Goal: Information Seeking & Learning: Learn about a topic

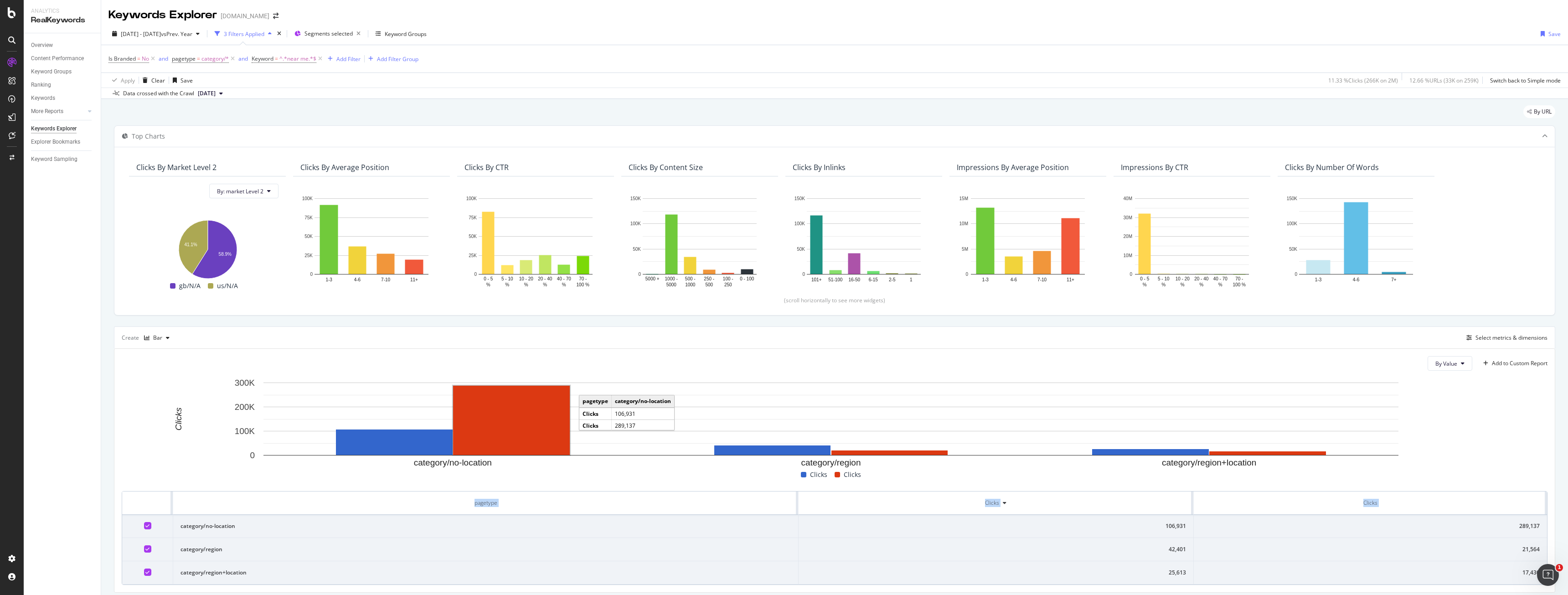
scroll to position [30, 0]
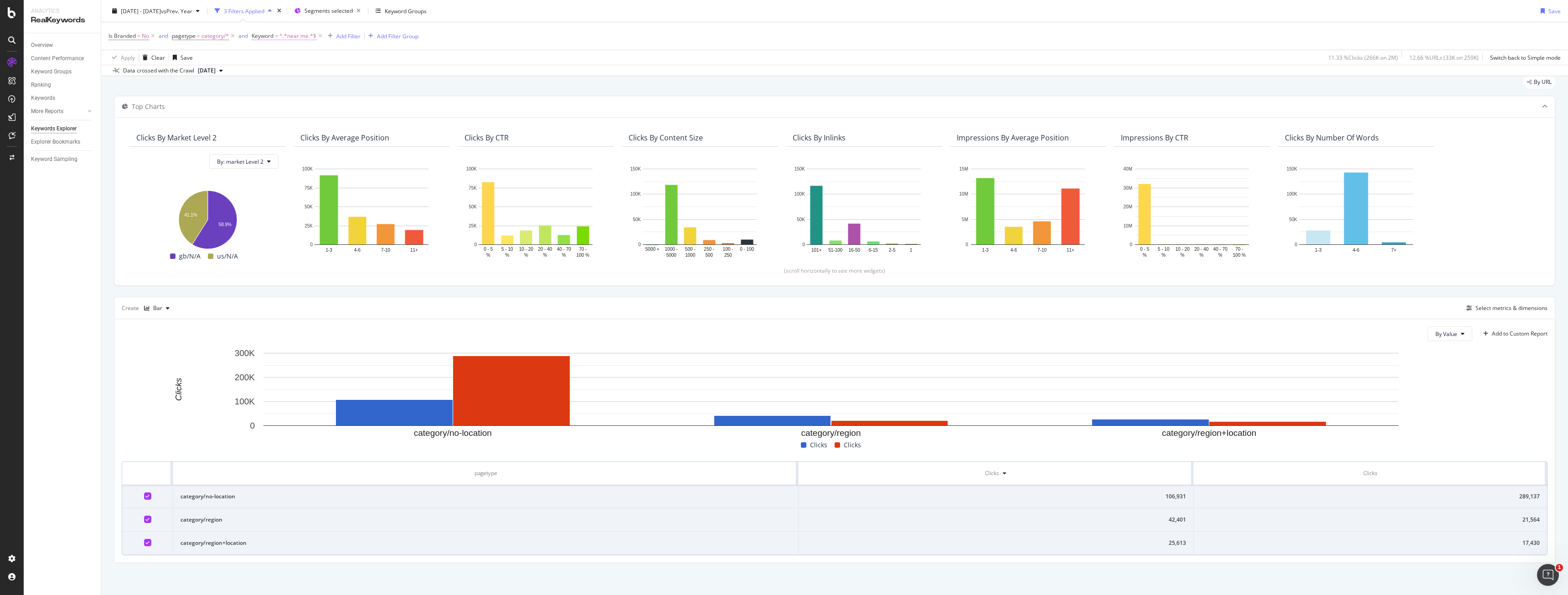
click at [264, 39] on span "Keyword" at bounding box center [262, 35] width 22 height 8
click at [279, 69] on input "near me" at bounding box center [303, 74] width 86 height 15
click at [283, 56] on icon at bounding box center [285, 57] width 6 height 5
click at [307, 160] on div "Doesn't contain" at bounding box center [310, 159] width 97 height 12
click at [348, 90] on div "Apply" at bounding box center [352, 93] width 14 height 8
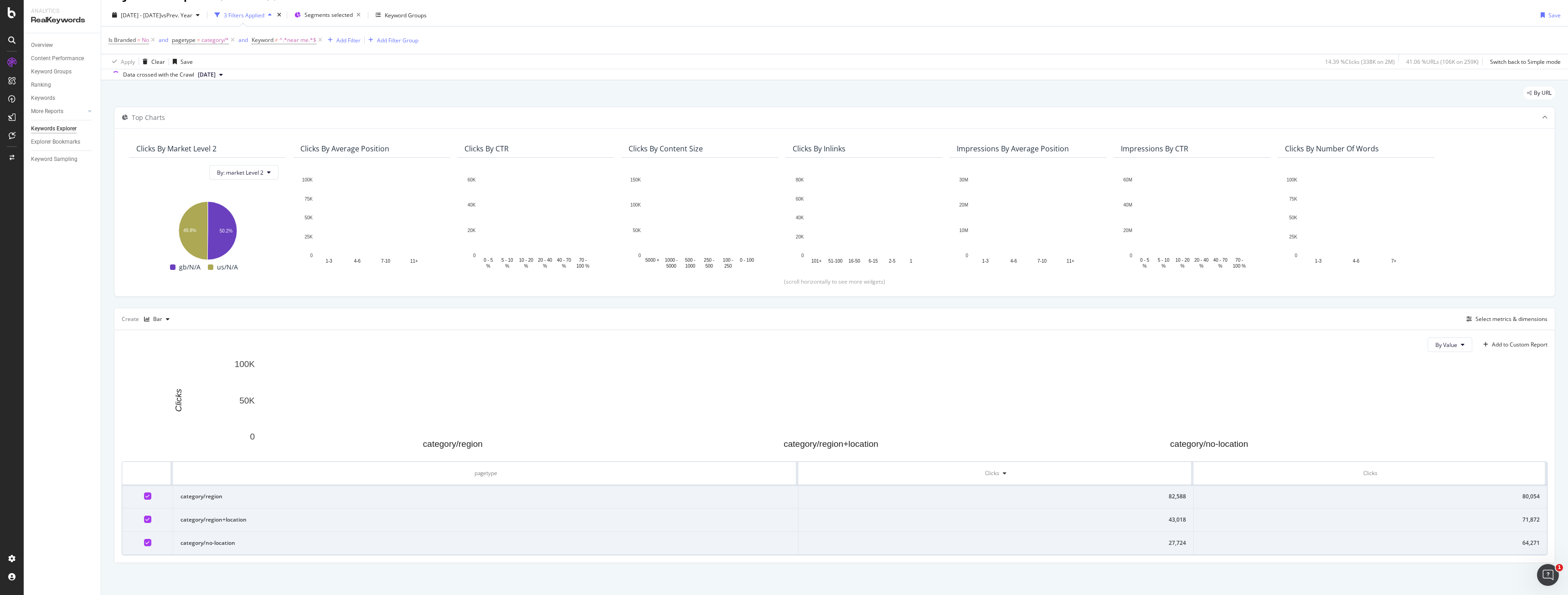
scroll to position [30, 0]
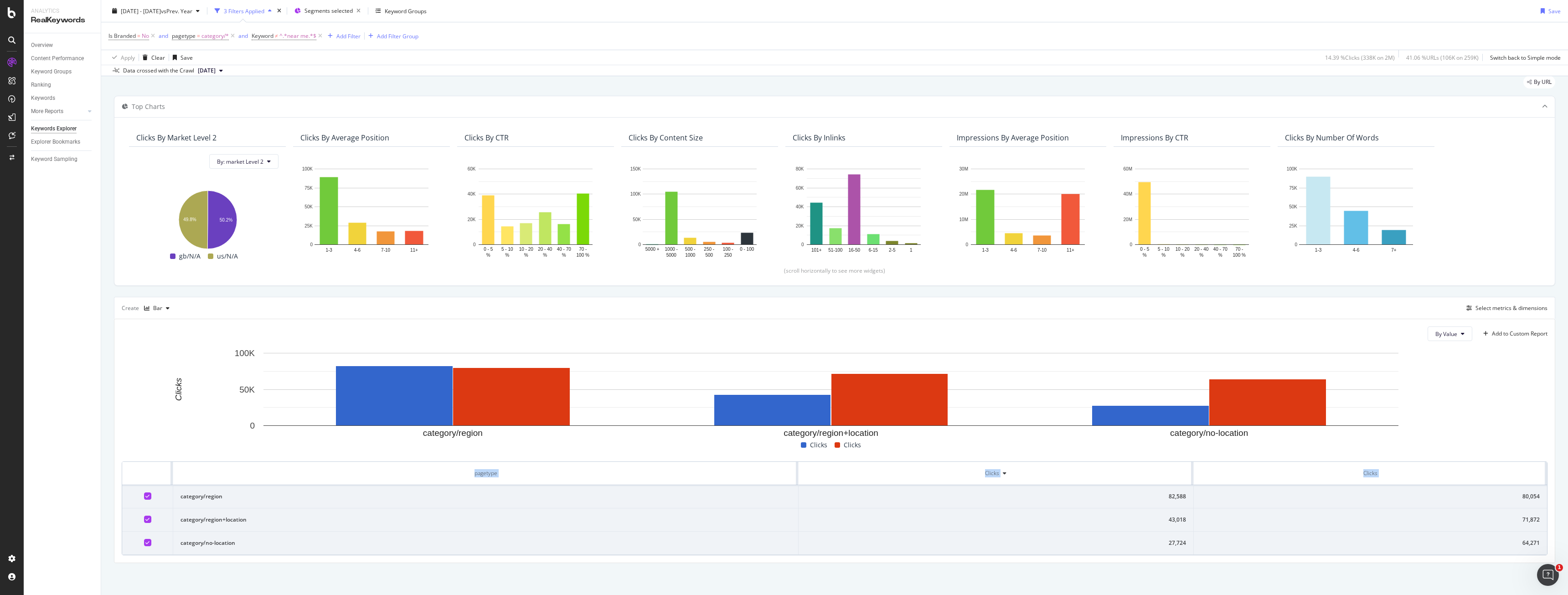
drag, startPoint x: 181, startPoint y: 498, endPoint x: 1541, endPoint y: 542, distance: 1360.7
click at [1541, 542] on div "By Value Add to Custom Report category/region category/region+location category…" at bounding box center [835, 441] width 1440 height 244
copy table "pagetype Clicks Clicks"
click at [39, 86] on div "Overview" at bounding box center [46, 84] width 26 height 9
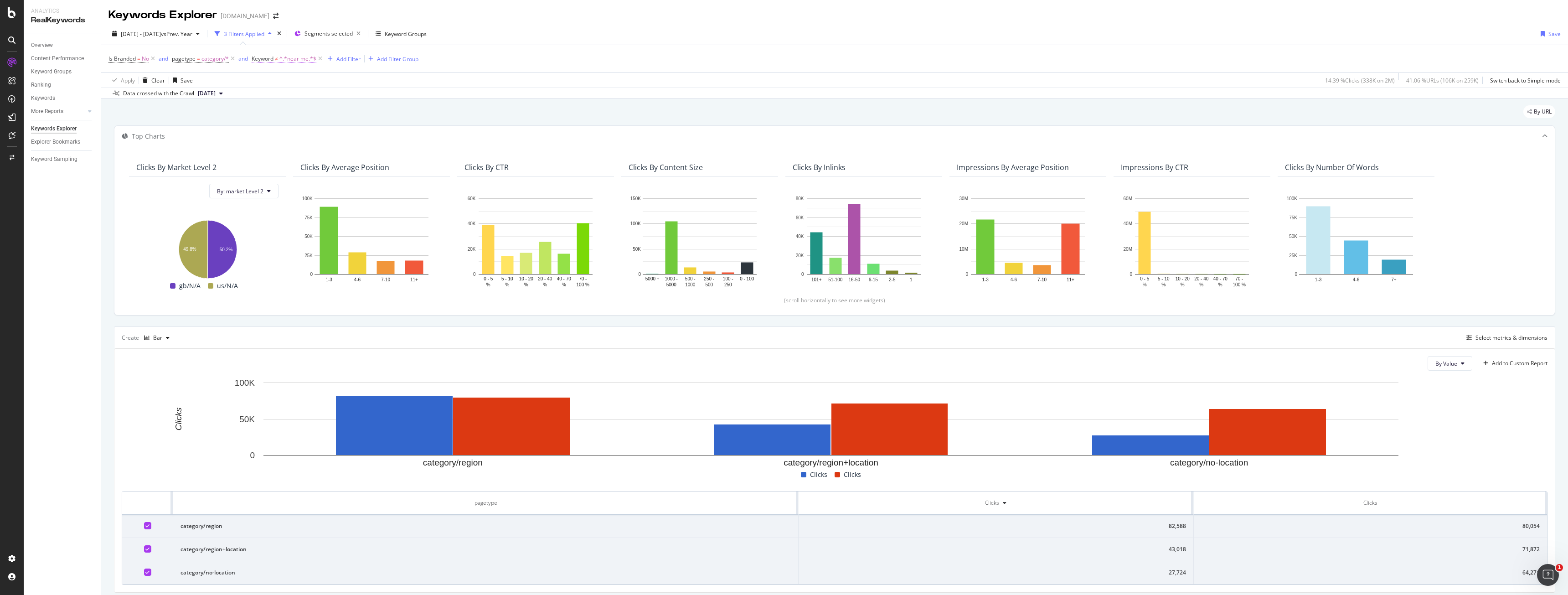
click at [296, 61] on span "^.*near me.*$" at bounding box center [298, 58] width 37 height 13
click at [645, 80] on div "Apply Clear Save 14.39 % Clicks ( 338K on 2M ) 41.06 % URLs ( 106K on 259K ) Sw…" at bounding box center [835, 80] width 1467 height 15
click at [1508, 337] on div "Select metrics & dimensions" at bounding box center [1511, 337] width 72 height 8
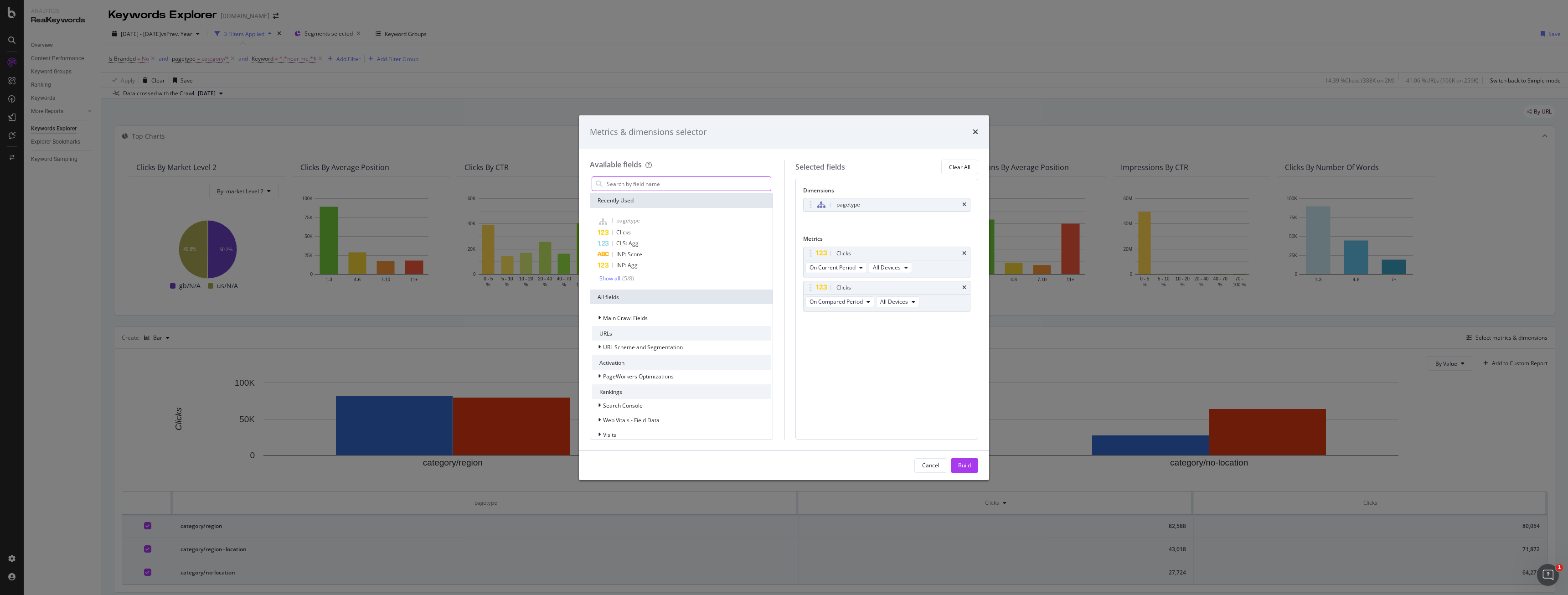
click at [630, 187] on input "modal" at bounding box center [688, 184] width 165 height 13
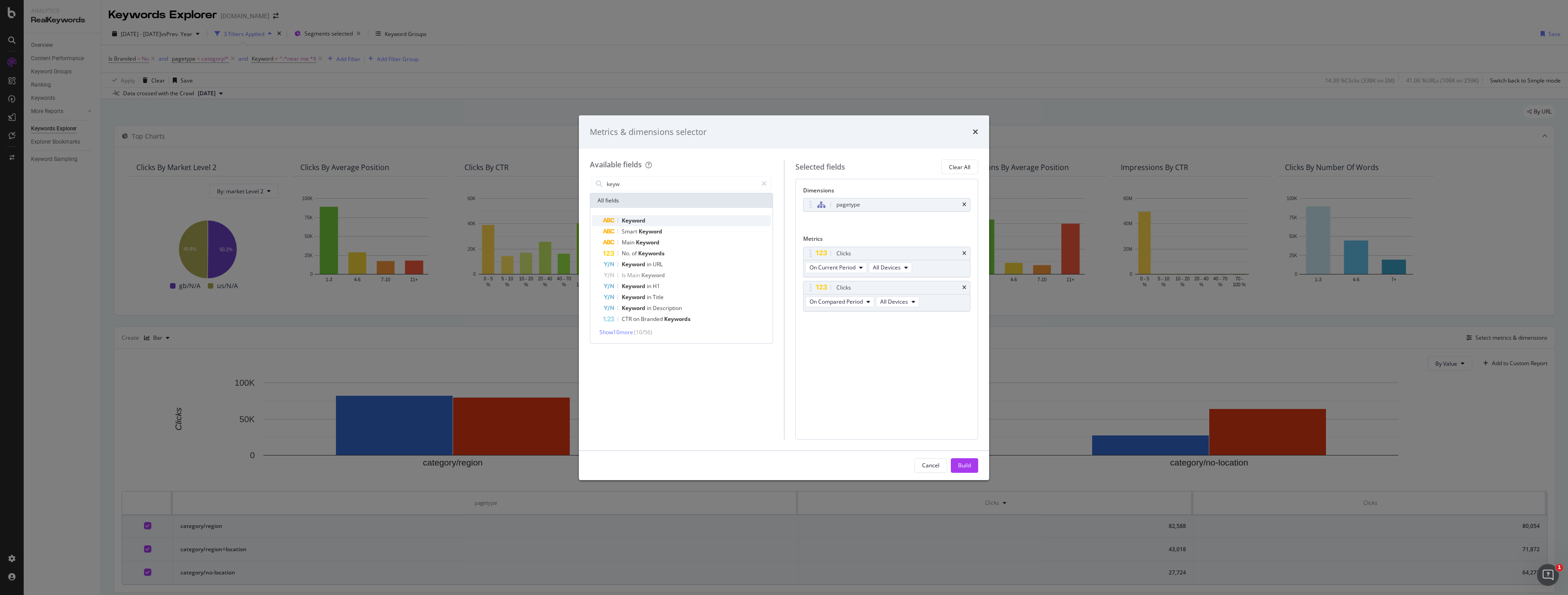
type input "keyw"
click at [662, 219] on div "Keyword" at bounding box center [687, 220] width 168 height 11
click at [968, 462] on div "Build" at bounding box center [964, 465] width 13 height 8
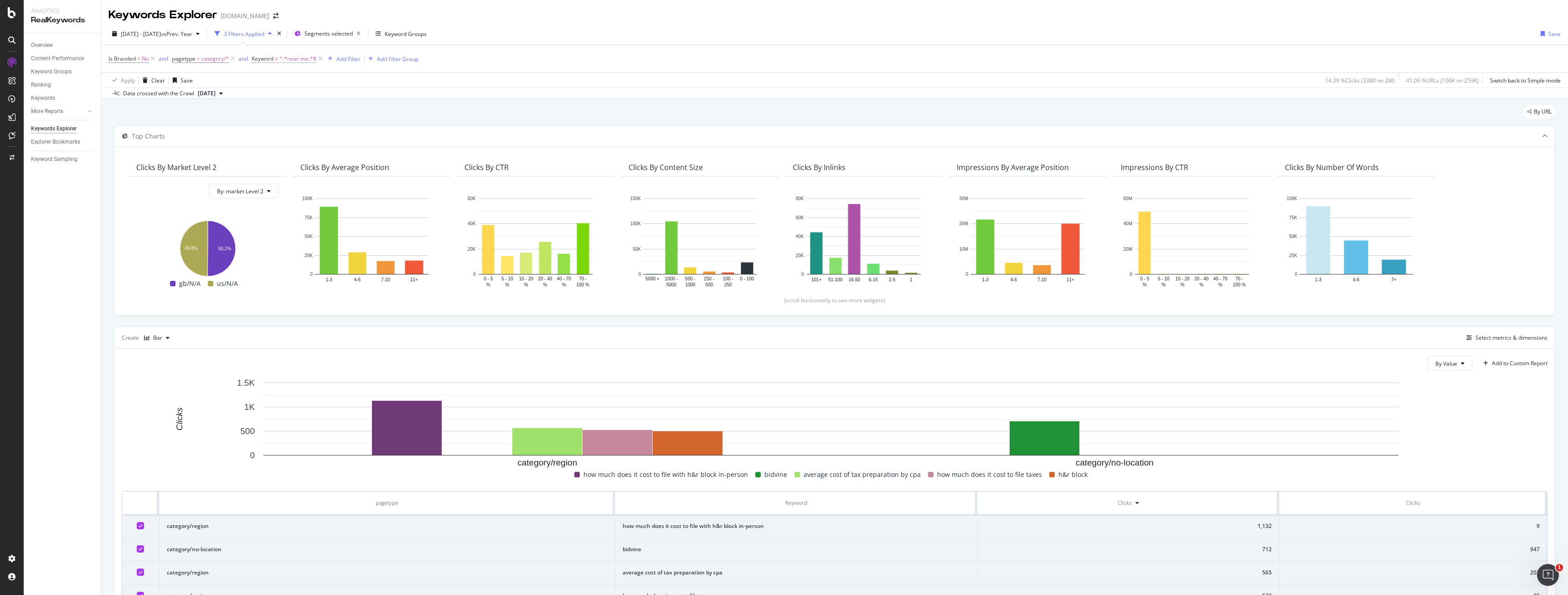
click at [297, 61] on span "^.*near me.*$" at bounding box center [298, 58] width 37 height 13
click at [300, 79] on icon at bounding box center [303, 80] width 6 height 5
click at [300, 206] on span "Doesn't match regex" at bounding box center [290, 206] width 53 height 8
paste input "(?i)(how|how to|how much|how many|how long|how far|why|what|when|where|which|wh…"
drag, startPoint x: 308, startPoint y: 97, endPoint x: 162, endPoint y: 96, distance: 146.0
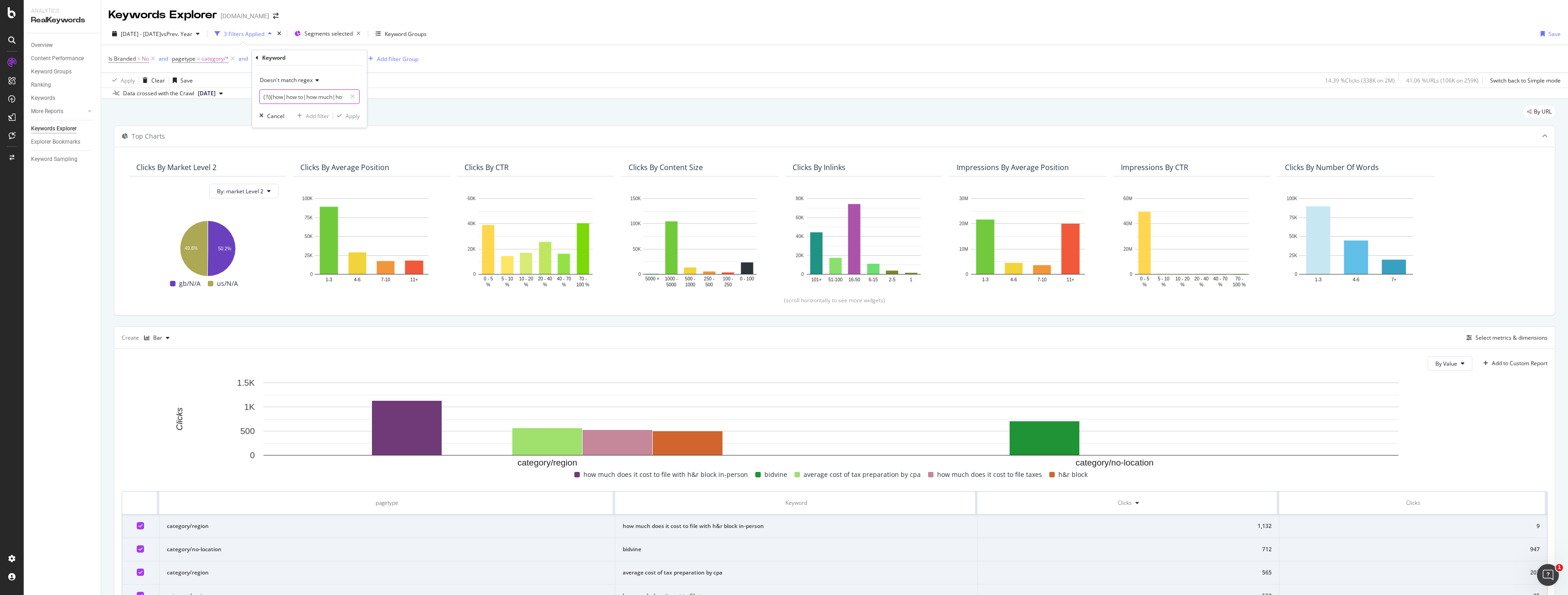
click at [161, 97] on body "Analytics RealKeywords Overview Content Performance Keyword Groups Ranking Keyw…" at bounding box center [784, 297] width 1568 height 595
click at [270, 93] on input "(?i)(how|how to|how much|how many|how long|how far|why|what|when|where|which|wh…" at bounding box center [303, 97] width 86 height 15
click at [273, 97] on input "(?i)(how|how to|how much|how many|how long|how far|why|what|when|where|which|wh…" at bounding box center [303, 97] width 86 height 15
drag, startPoint x: 269, startPoint y: 97, endPoint x: 212, endPoint y: 94, distance: 57.1
click at [212, 94] on body "Analytics RealKeywords Overview Content Performance Keyword Groups Ranking Keyw…" at bounding box center [784, 297] width 1568 height 595
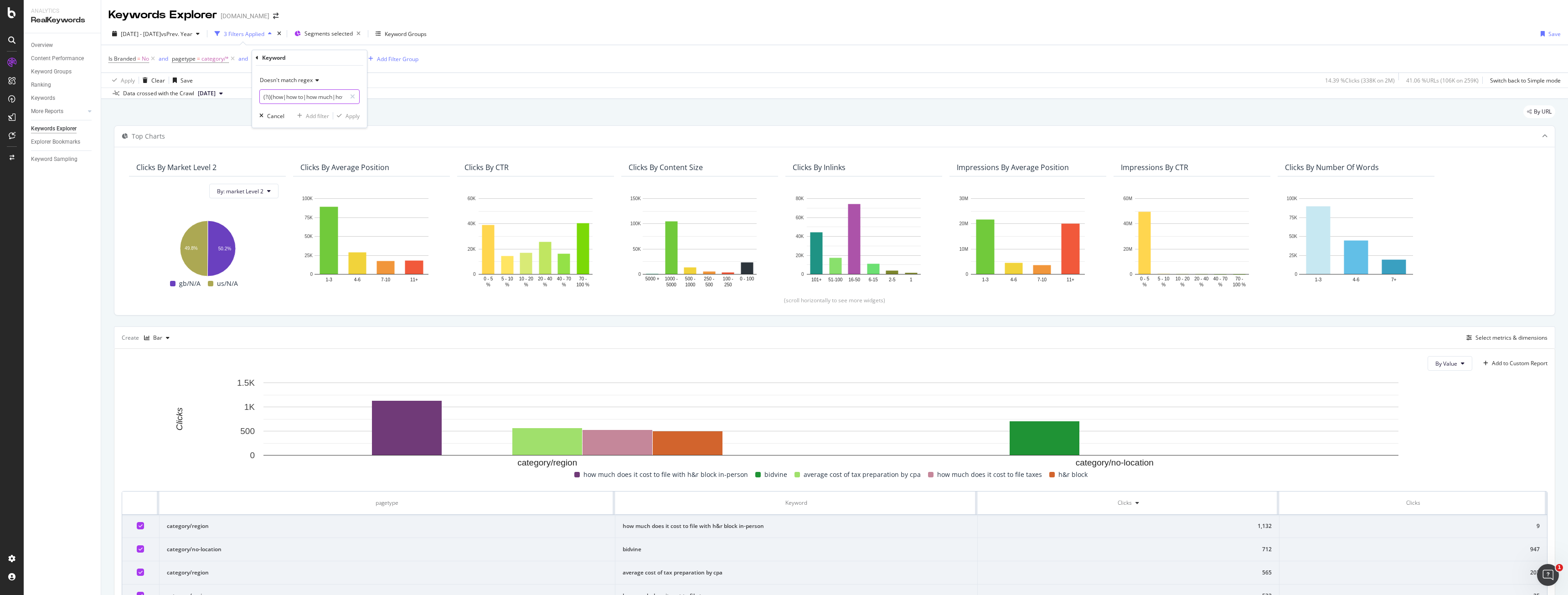
click at [264, 95] on input "(?i)(how|how to|how much|how many|how long|how far|why|what|when|where|which|wh…" at bounding box center [303, 97] width 86 height 15
click at [270, 97] on input "(?i)(how|how to|how much|how many|how long|how far|why|what|when|where|which|wh…" at bounding box center [303, 97] width 86 height 15
type input "(how|how to|how much|how many|how long|how far|why|what|when|where|which|who|co…"
click at [346, 118] on div "Apply" at bounding box center [352, 116] width 14 height 8
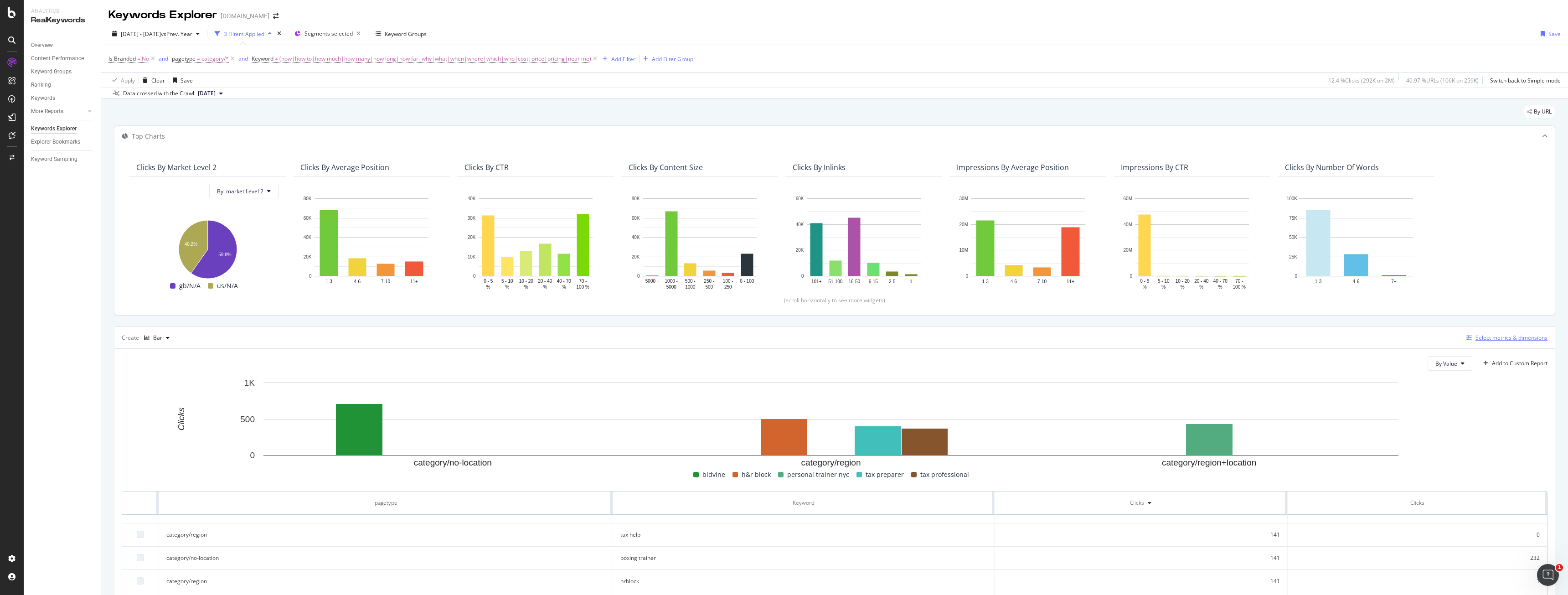
click at [1500, 342] on div "Select metrics & dimensions" at bounding box center [1505, 338] width 85 height 10
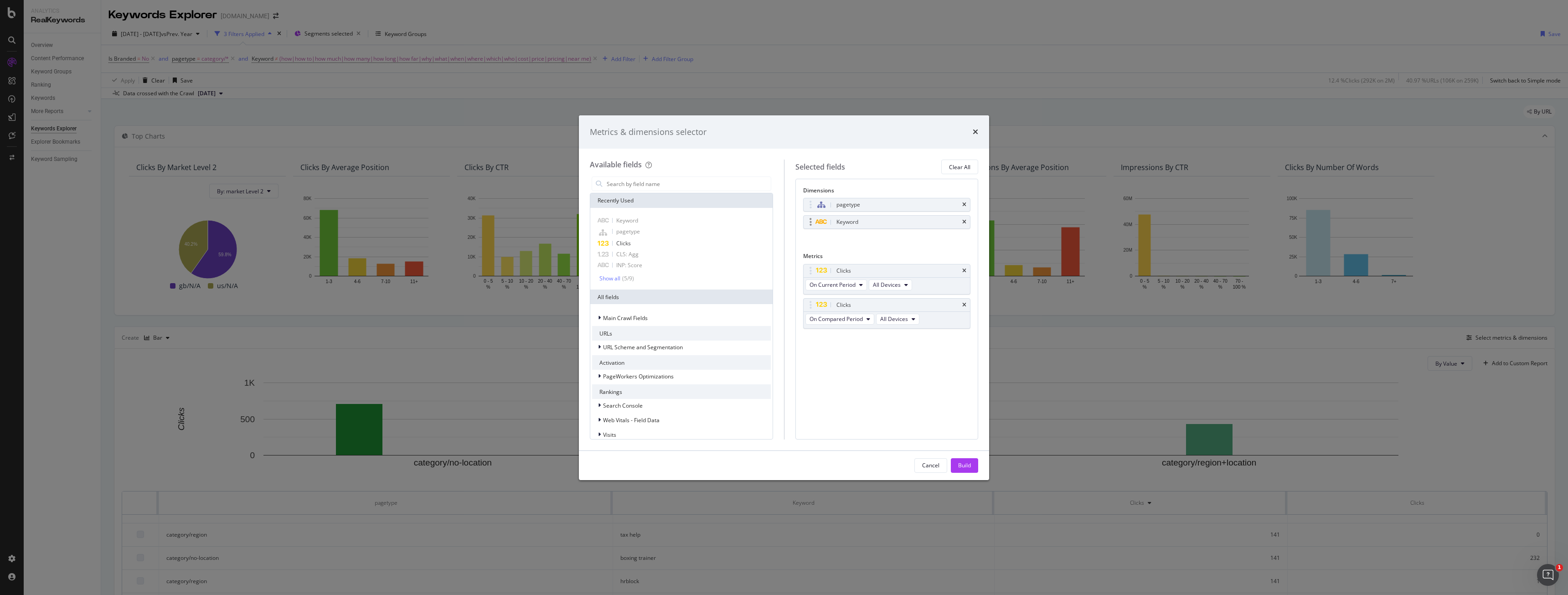
click at [967, 223] on div "Keyword" at bounding box center [887, 222] width 167 height 13
click at [965, 222] on icon "times" at bounding box center [964, 222] width 4 height 5
click at [958, 466] on div "Build" at bounding box center [964, 465] width 13 height 8
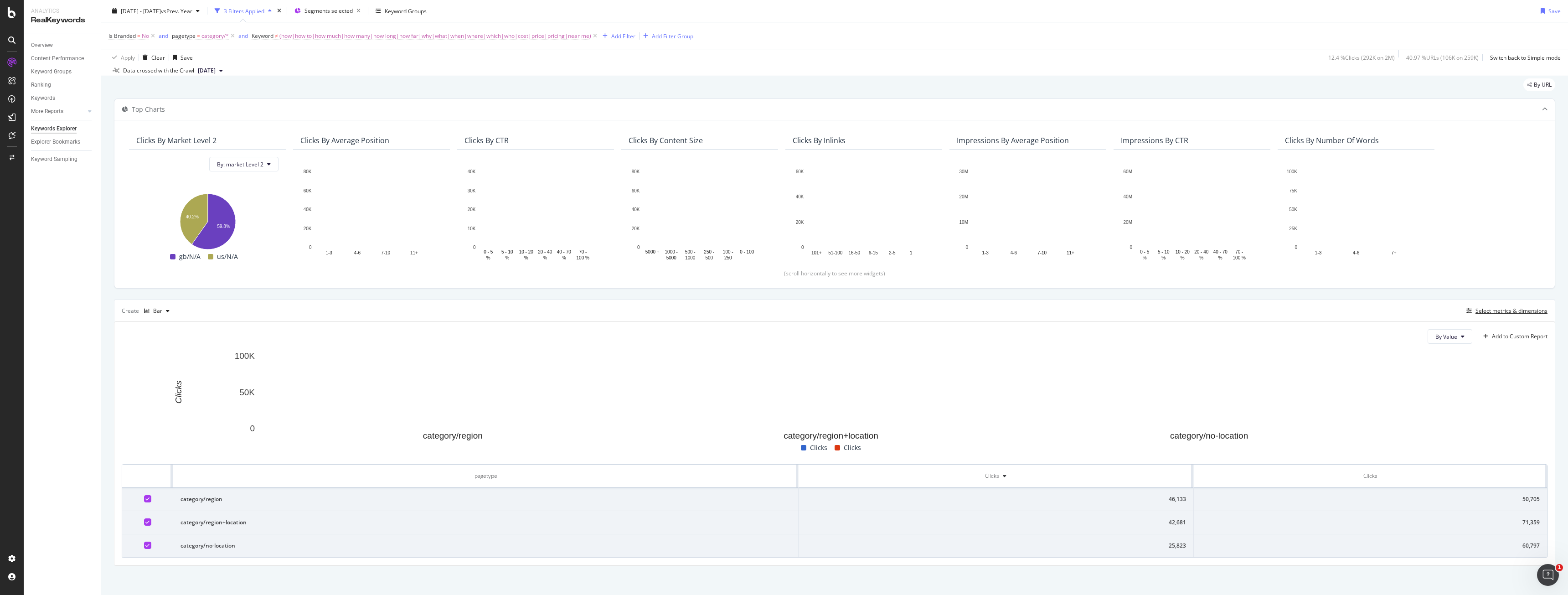
scroll to position [30, 0]
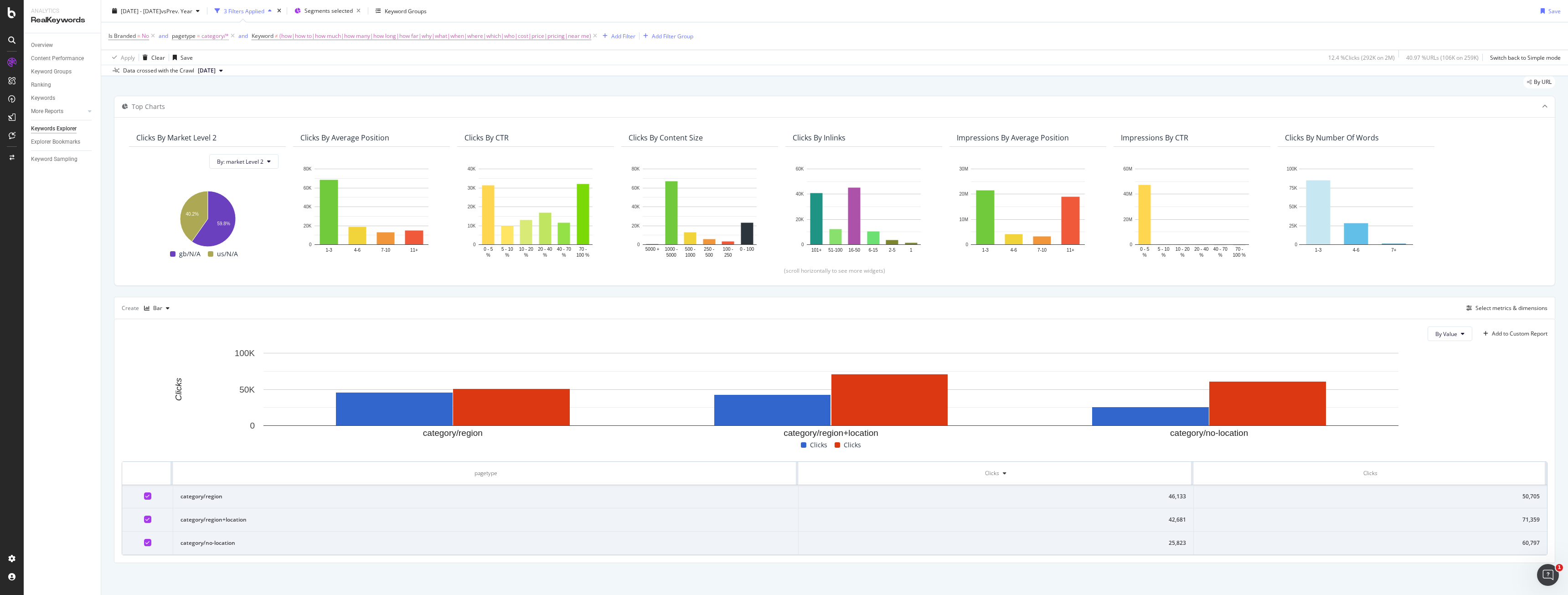
click at [219, 39] on span "category/*" at bounding box center [215, 36] width 27 height 13
click at [207, 77] on div at bounding box center [230, 74] width 99 height 15
click at [199, 58] on icon at bounding box center [198, 57] width 6 height 5
click at [199, 57] on icon at bounding box center [198, 57] width 6 height 5
click at [391, 69] on div "Data crossed with the Crawl 2025 Sep. 18th" at bounding box center [835, 70] width 1467 height 11
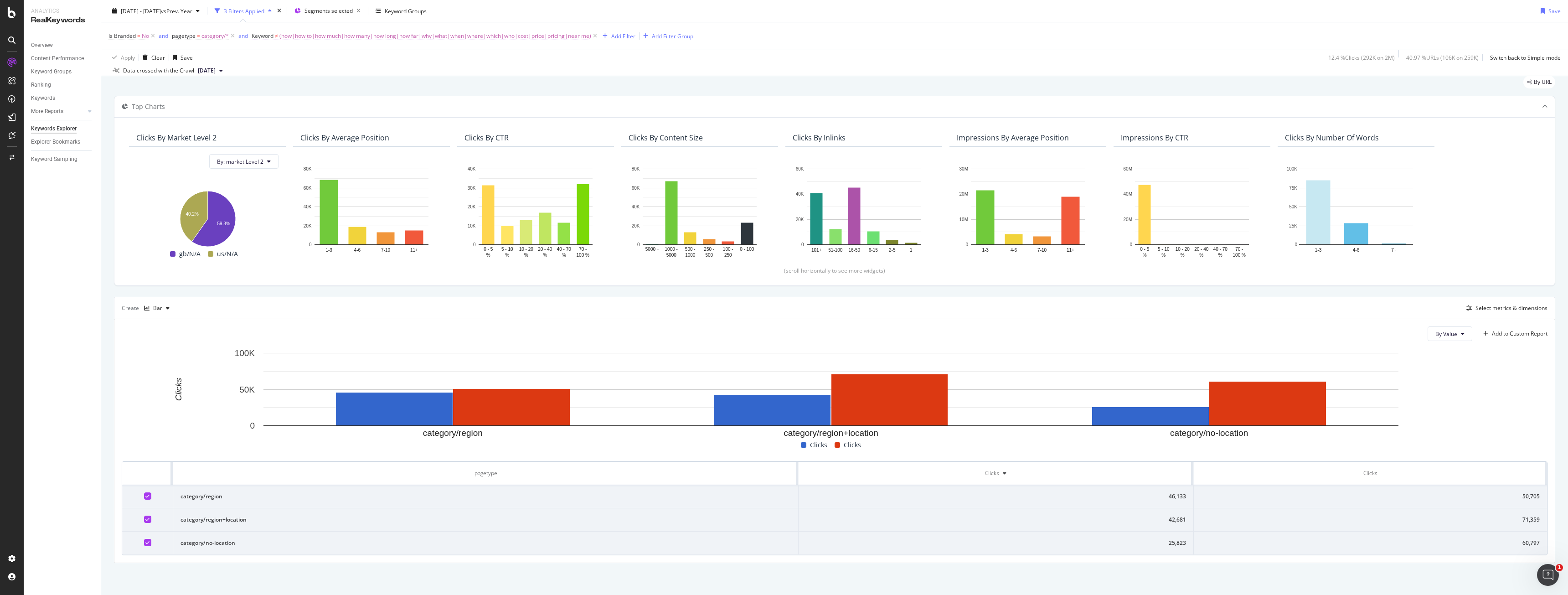
click at [286, 36] on span "(how|how to|how much|how many|how long|how far|why|what|when|where|which|who|co…" at bounding box center [435, 36] width 312 height 13
click at [309, 73] on input "(how|how to|how much|how many|how long|how far|why|what|when|where|which|who|co…" at bounding box center [303, 74] width 86 height 15
click at [1510, 306] on div "Select metrics & dimensions" at bounding box center [1511, 308] width 72 height 8
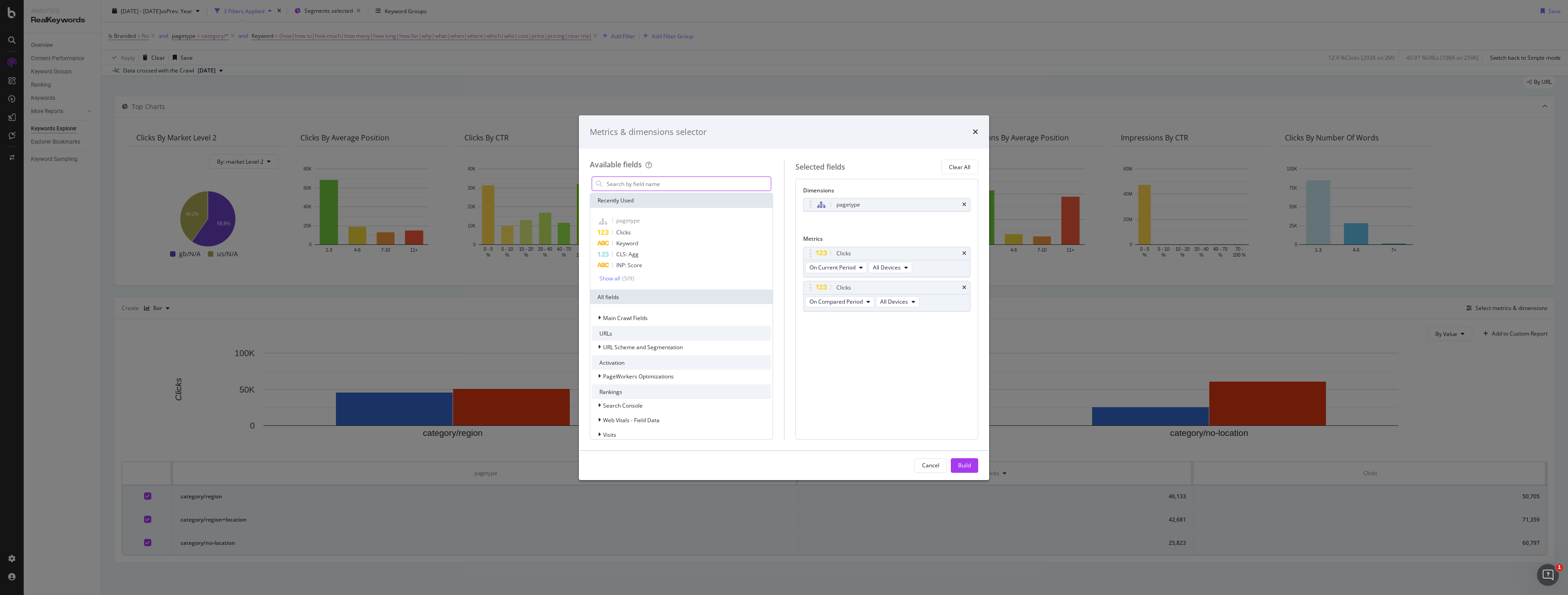
click at [653, 186] on input "modal" at bounding box center [688, 184] width 165 height 13
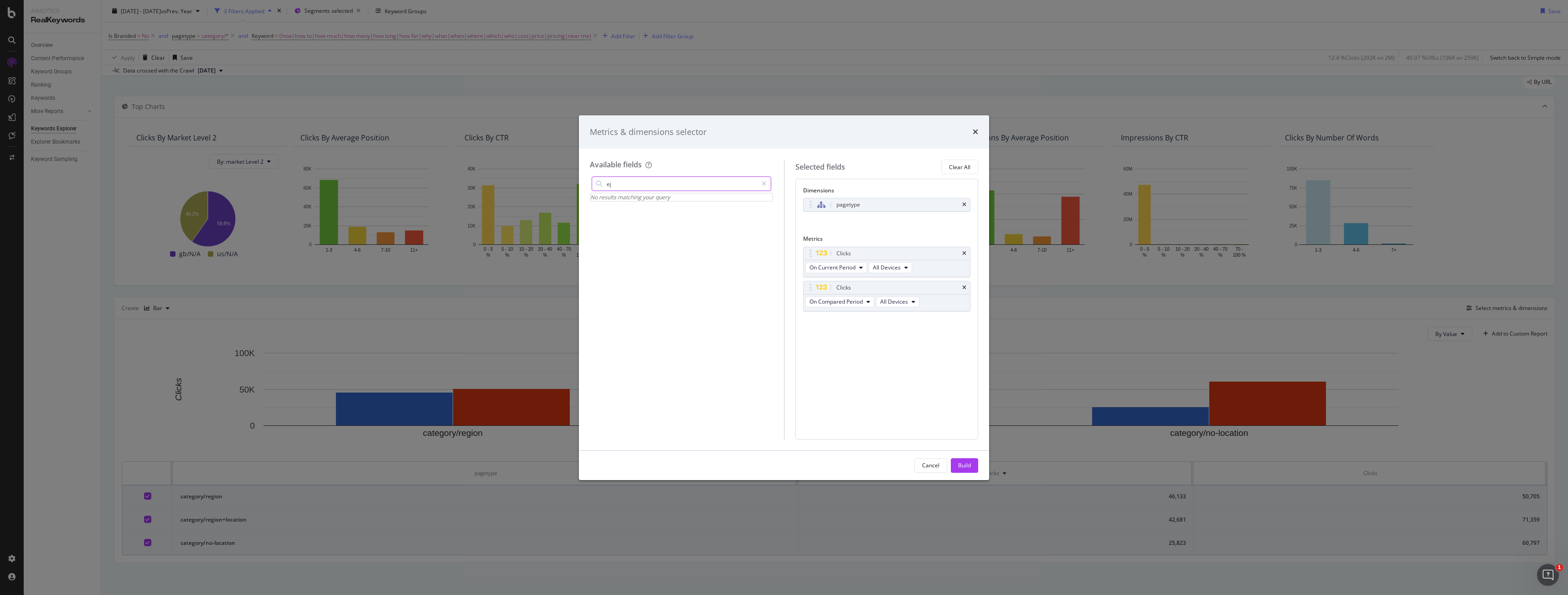
type input "e"
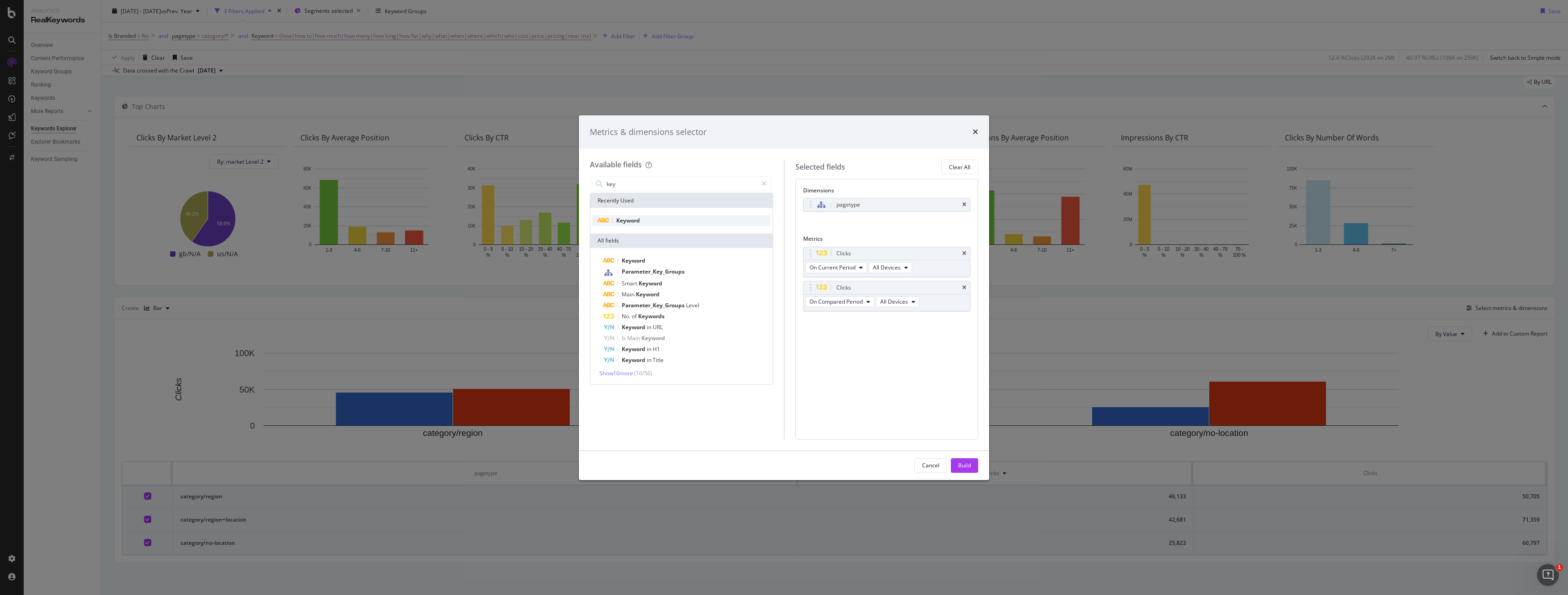
type input "key"
click at [654, 224] on div "Keyword" at bounding box center [682, 220] width 179 height 11
click at [959, 465] on div "Build" at bounding box center [964, 465] width 13 height 8
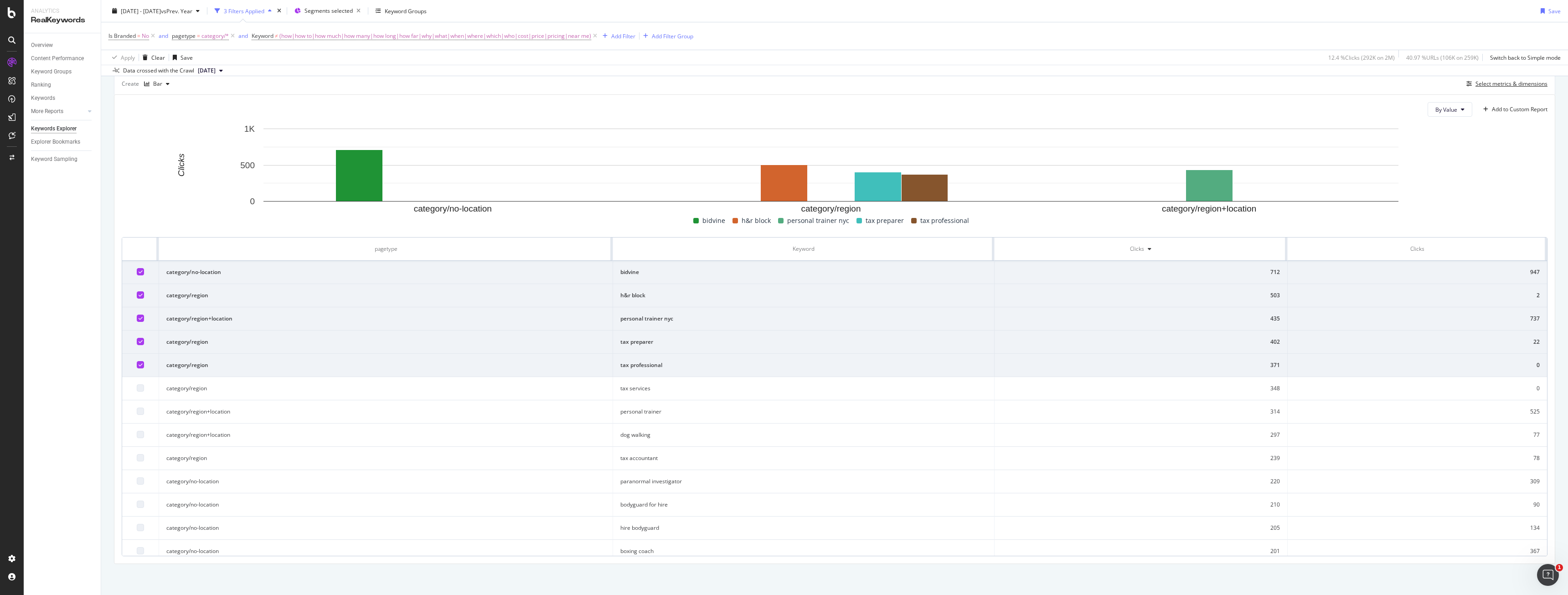
scroll to position [255, 0]
drag, startPoint x: 687, startPoint y: 365, endPoint x: 611, endPoint y: 317, distance: 89.9
copy tbody "personal trainer nyc 435 737 category/region tax preparer 402 22 category/regio…"
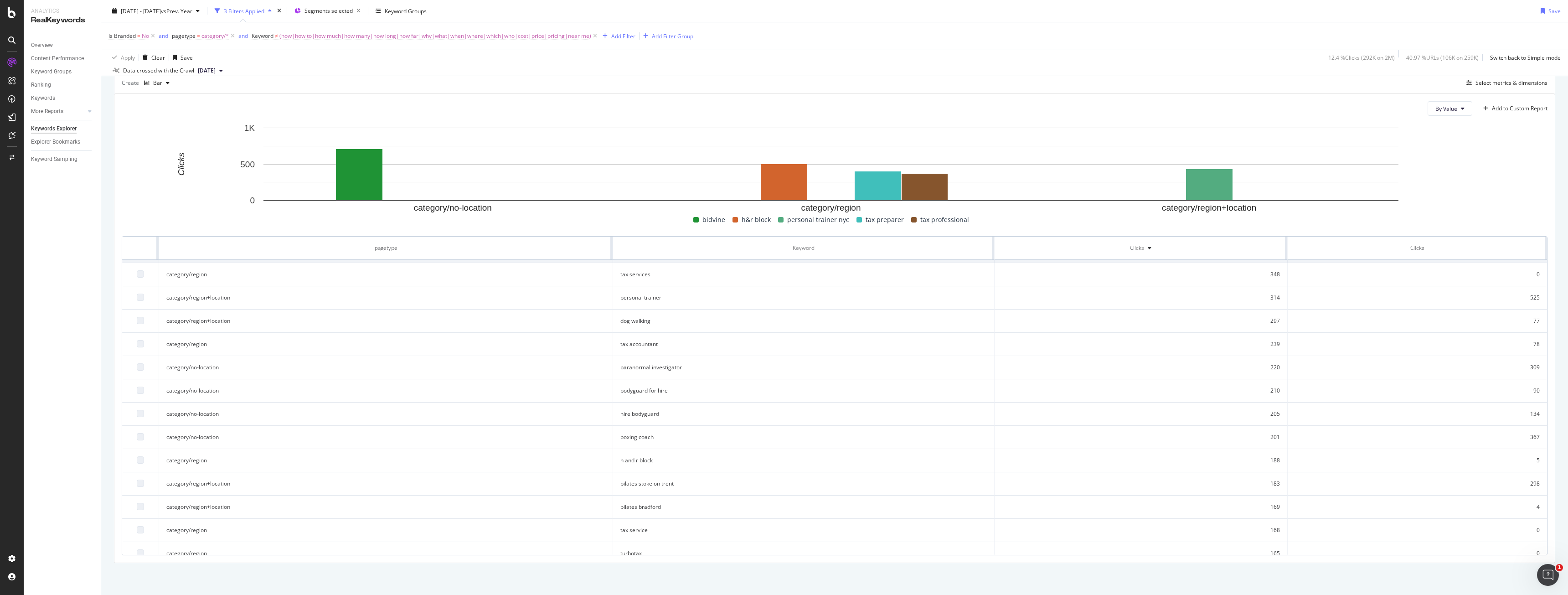
scroll to position [91, 0]
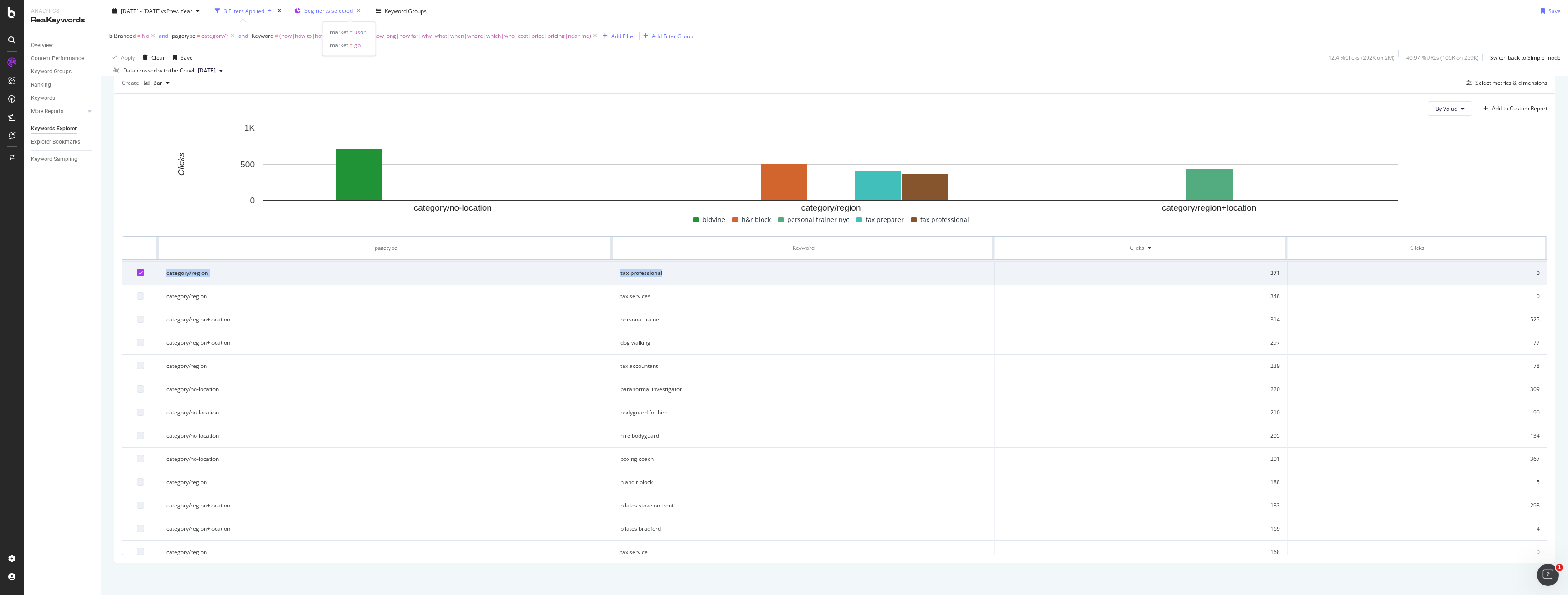
click at [342, 11] on span "Segments selected" at bounding box center [328, 10] width 48 height 8
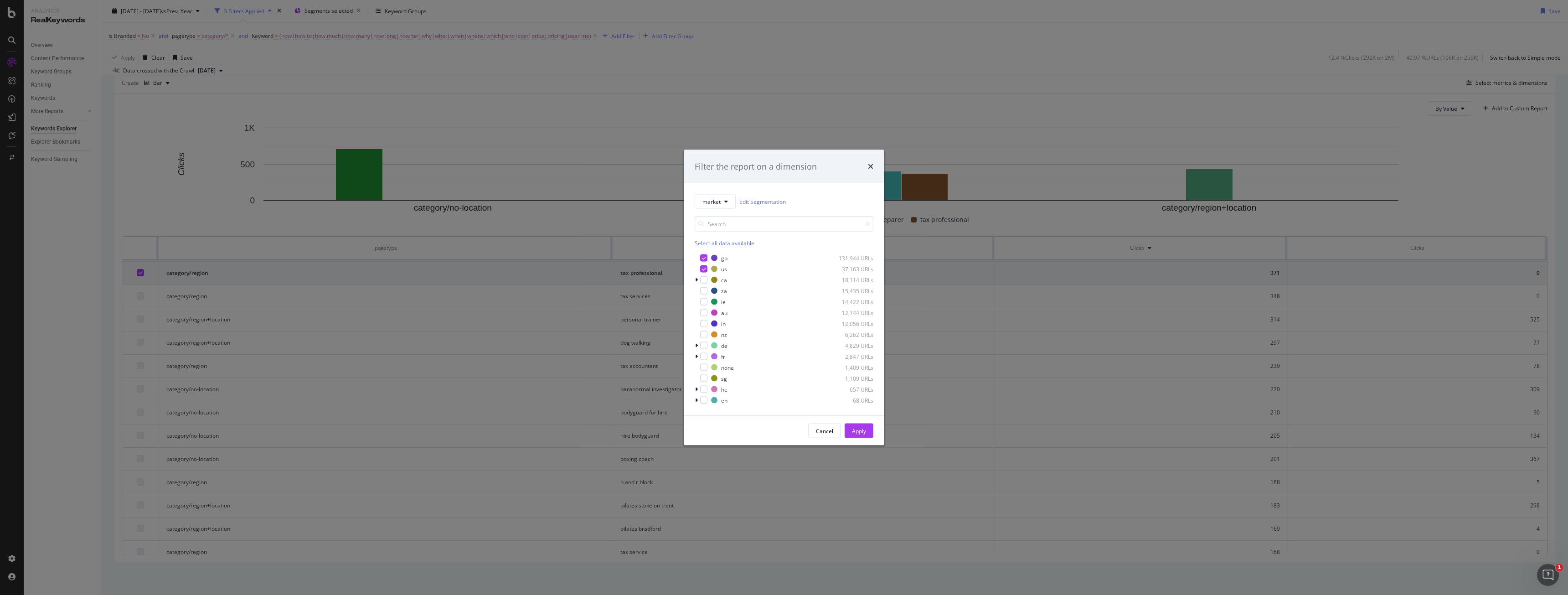
click at [587, 15] on div "Filter the report on a dimension market Edit Segmentation Select all data avail…" at bounding box center [784, 297] width 1568 height 595
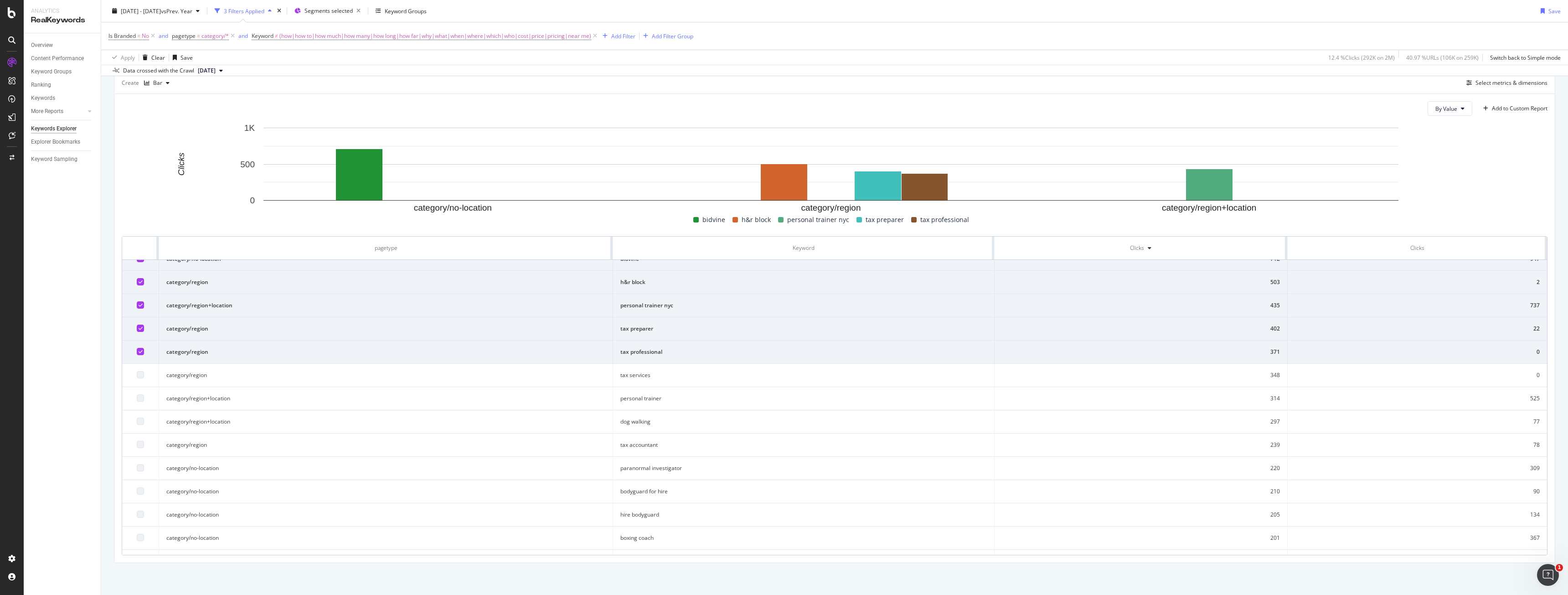
scroll to position [0, 0]
drag, startPoint x: 669, startPoint y: 410, endPoint x: 616, endPoint y: 407, distance: 53.1
click at [616, 407] on td "personal trainer" at bounding box center [803, 411] width 382 height 23
copy td "personal trainer"
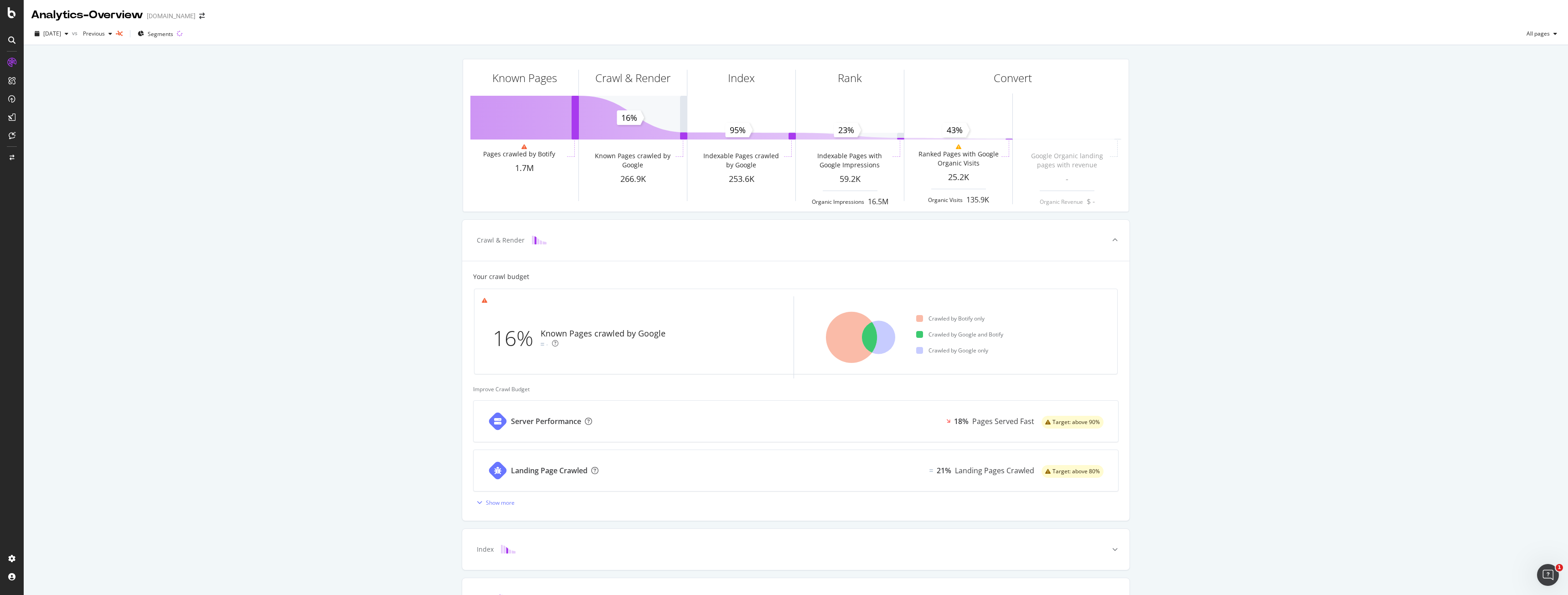
click at [251, 166] on div "Known Pages Pages crawled by Botify 1.7M Crawl & Render Known Pages crawled by …" at bounding box center [796, 376] width 1544 height 663
click at [173, 40] on div "Segments" at bounding box center [155, 33] width 35 height 13
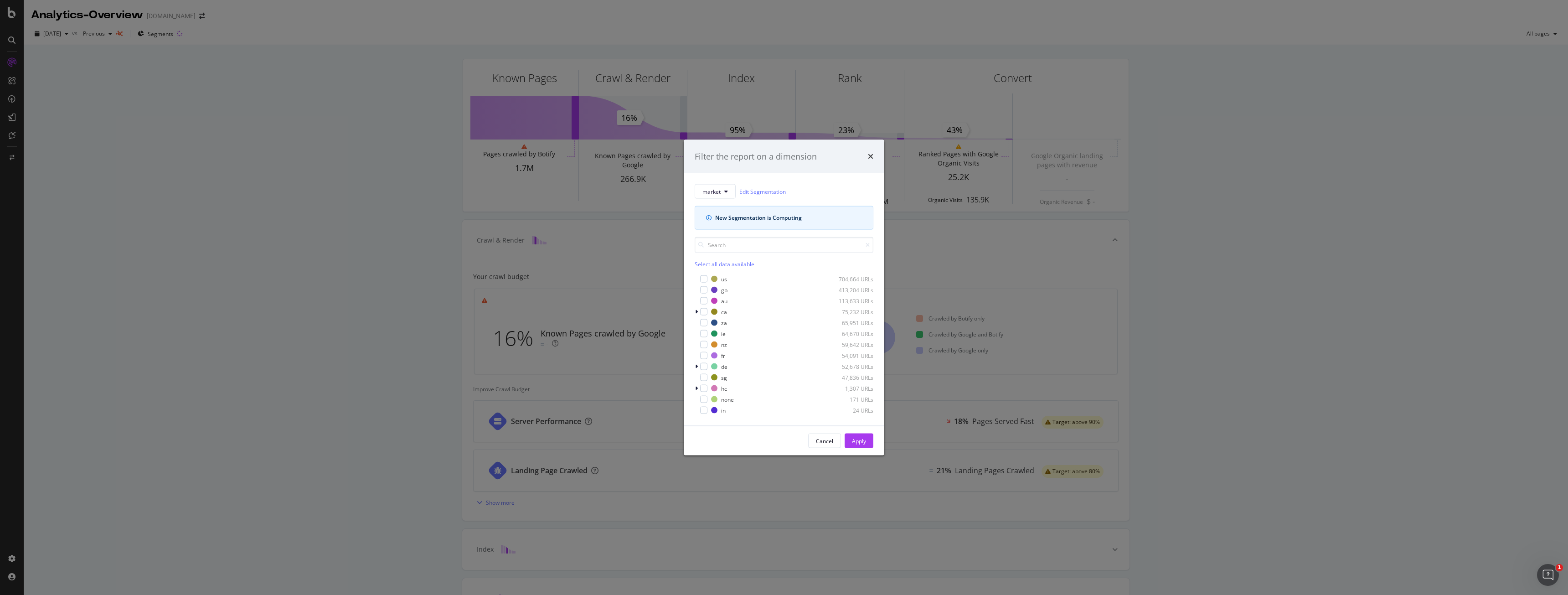
click at [233, 381] on div "Filter the report on a dimension market Edit Segmentation New Segmentation is C…" at bounding box center [784, 297] width 1568 height 595
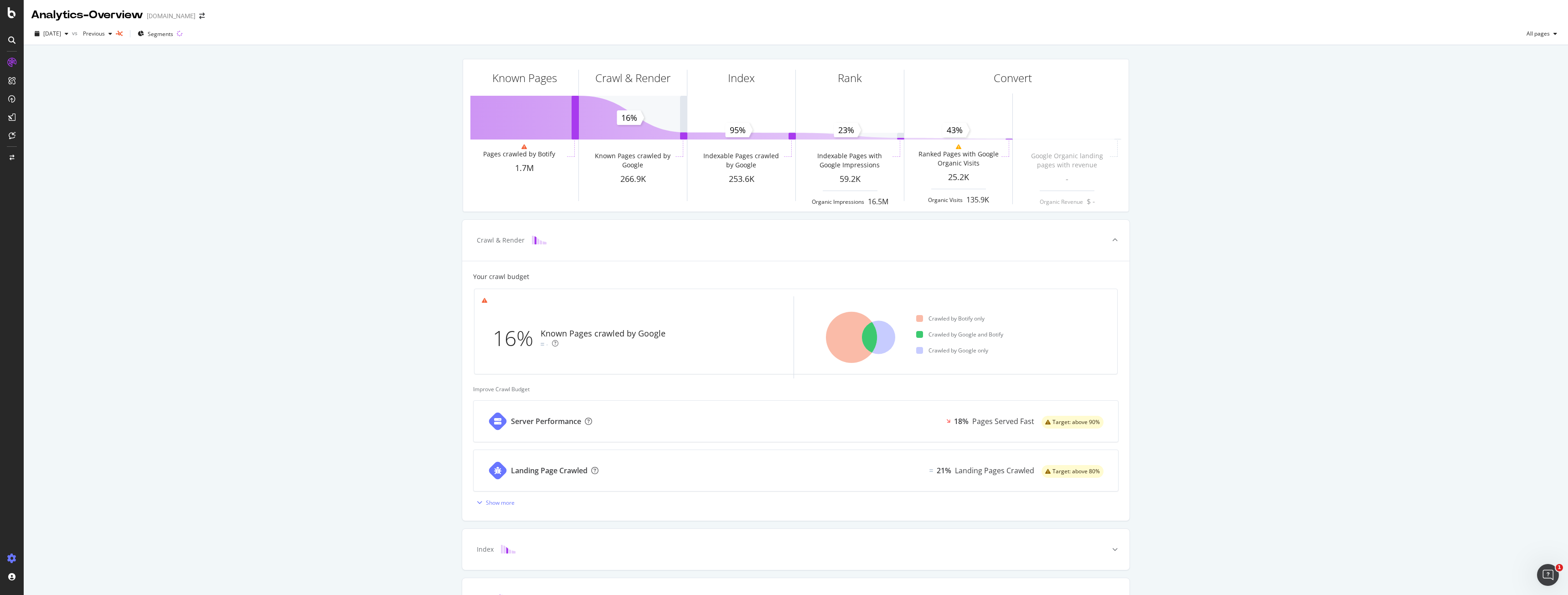
click at [6, 565] on div at bounding box center [12, 558] width 22 height 15
click at [41, 559] on div "Create and manage your segments" at bounding box center [71, 562] width 86 height 7
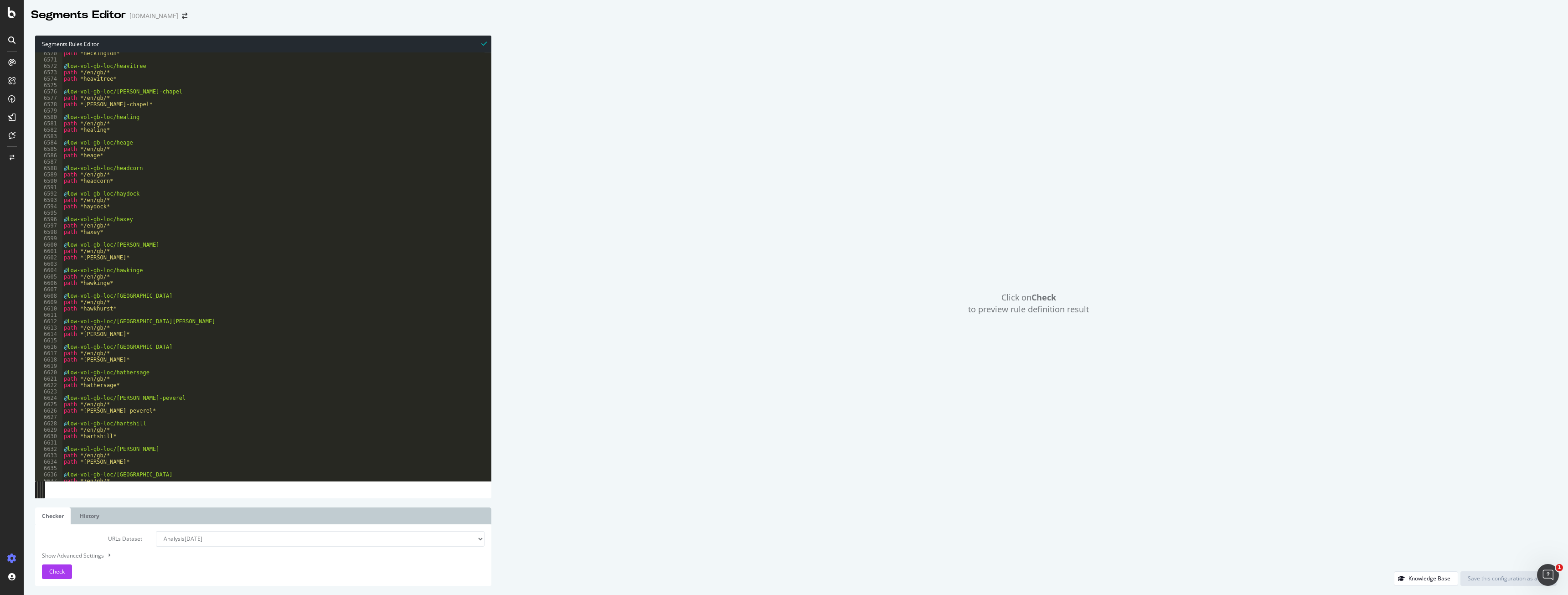
scroll to position [11073, 0]
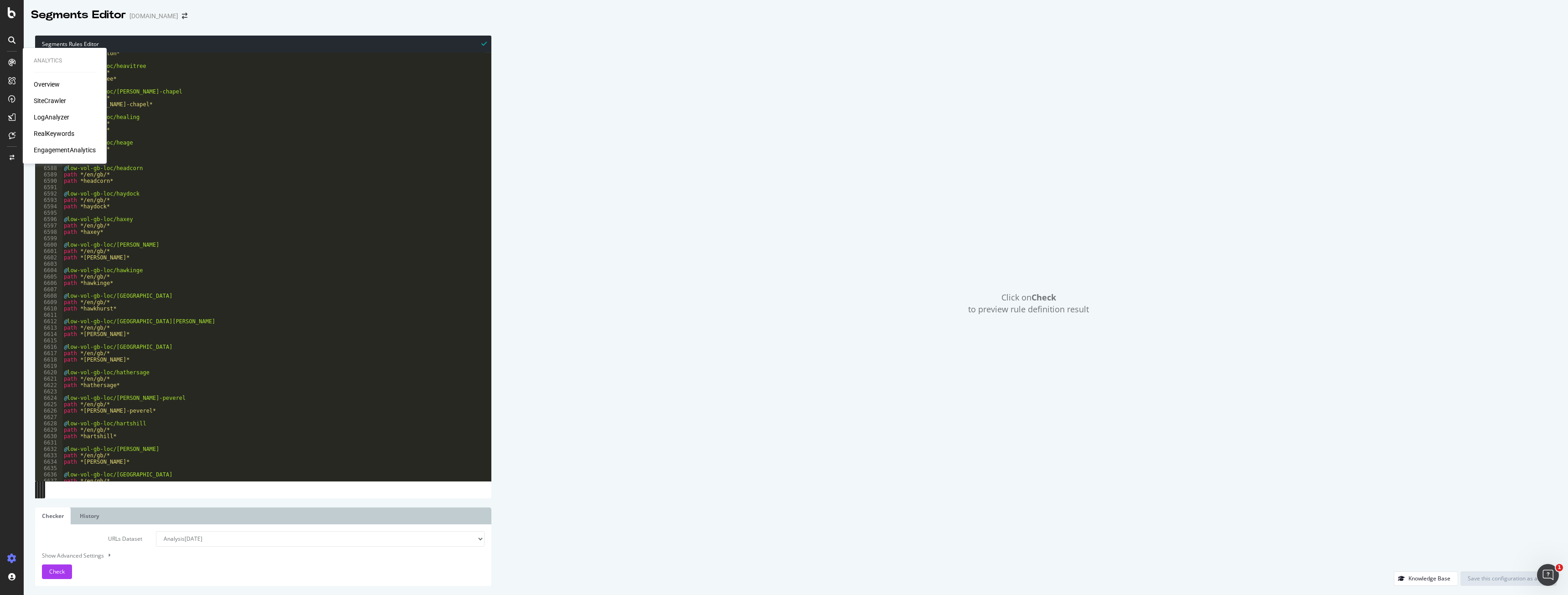
click at [35, 83] on div "Overview" at bounding box center [46, 84] width 26 height 9
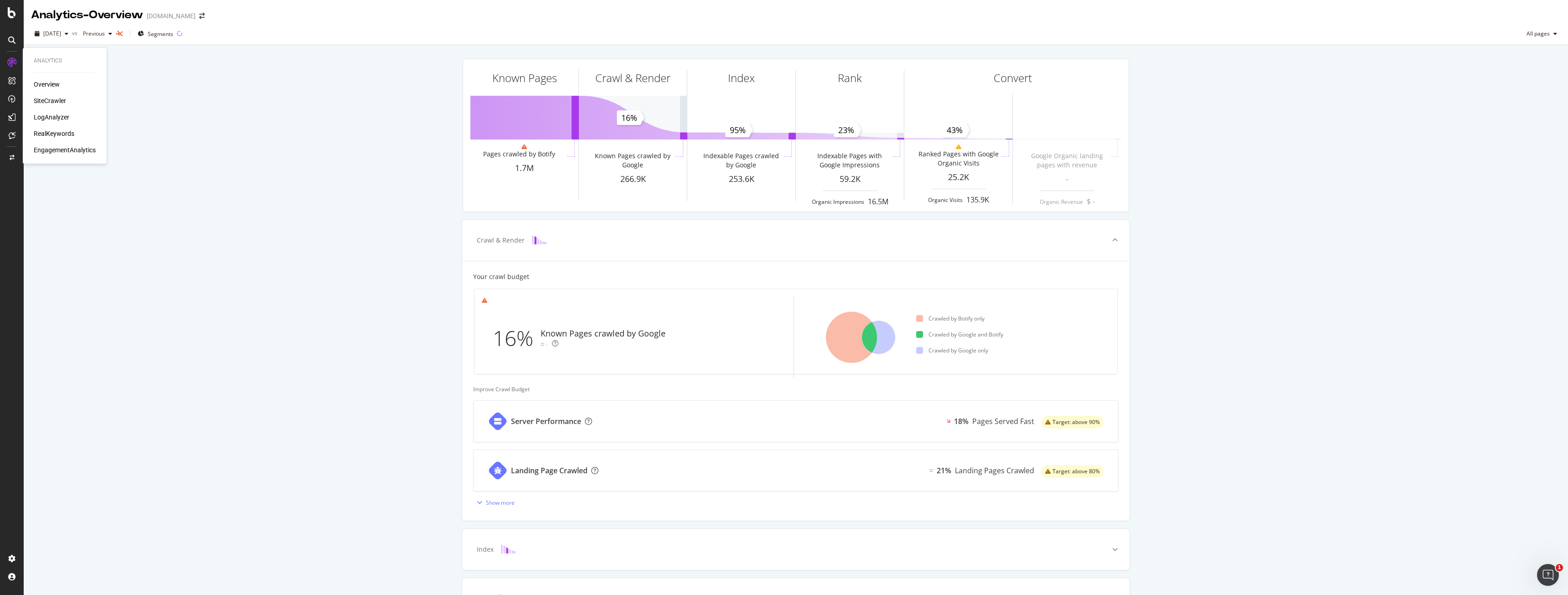
click at [55, 97] on div "SiteCrawler" at bounding box center [49, 100] width 32 height 9
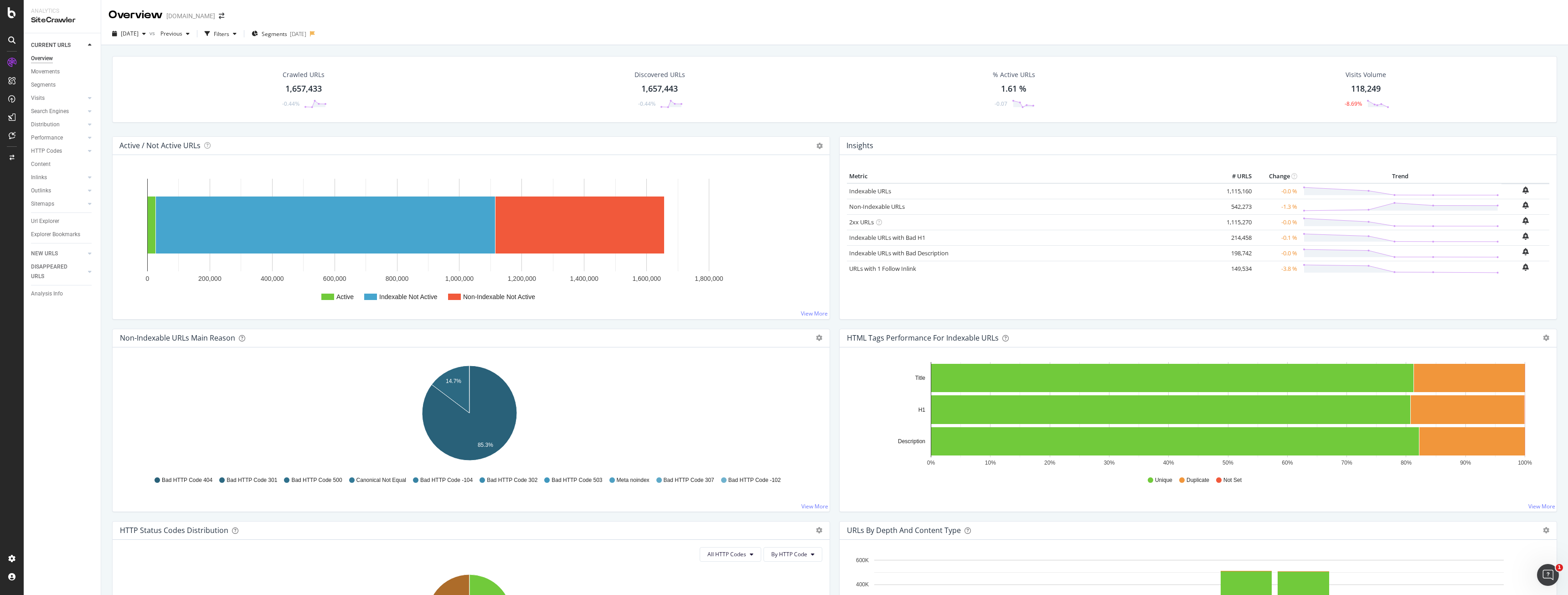
click at [51, 220] on div "Url Explorer" at bounding box center [45, 222] width 28 height 10
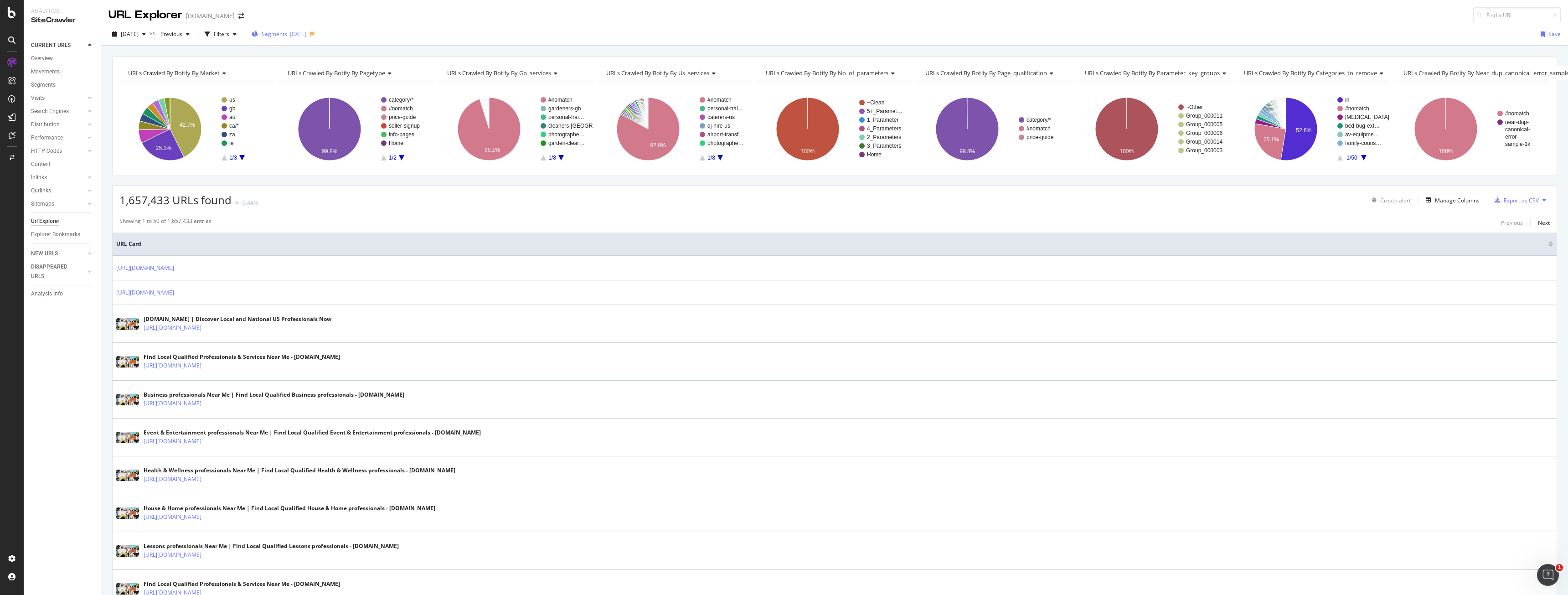
click at [287, 32] on span "Segments" at bounding box center [275, 33] width 26 height 8
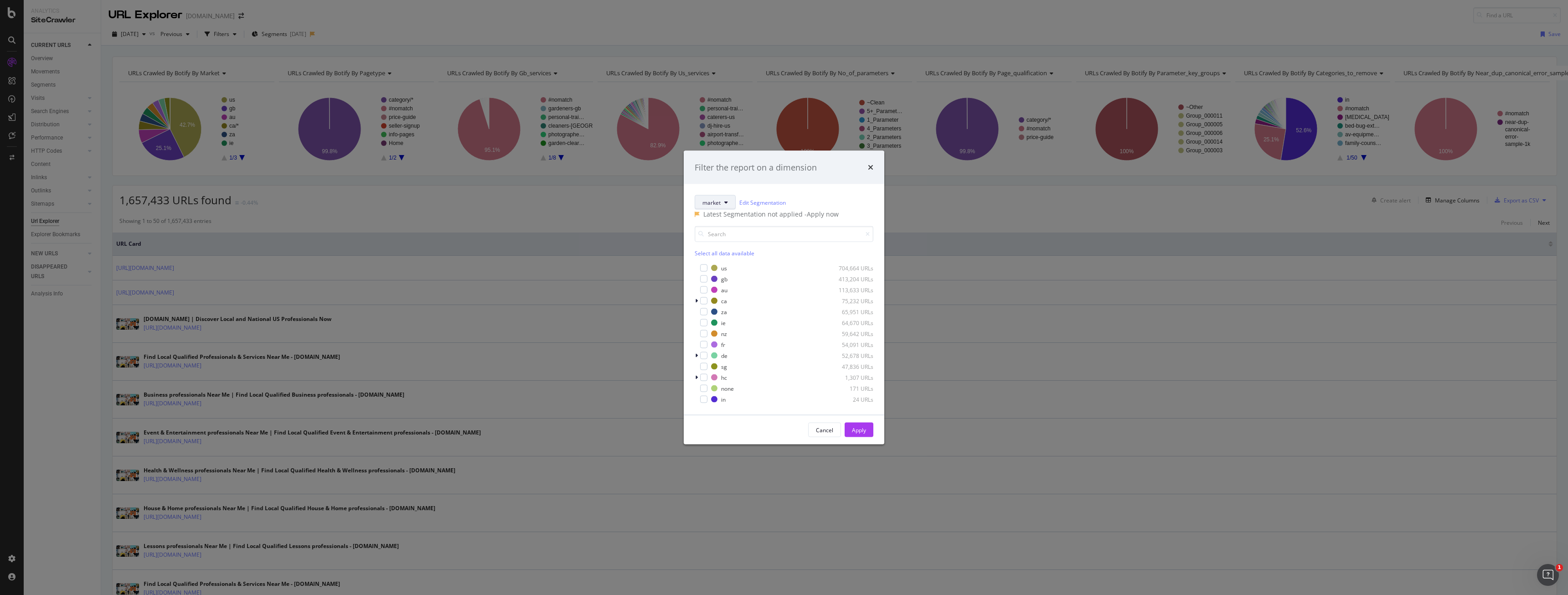
click at [723, 197] on button "market" at bounding box center [715, 203] width 41 height 15
click at [728, 248] on span "pagetype" at bounding box center [744, 244] width 85 height 8
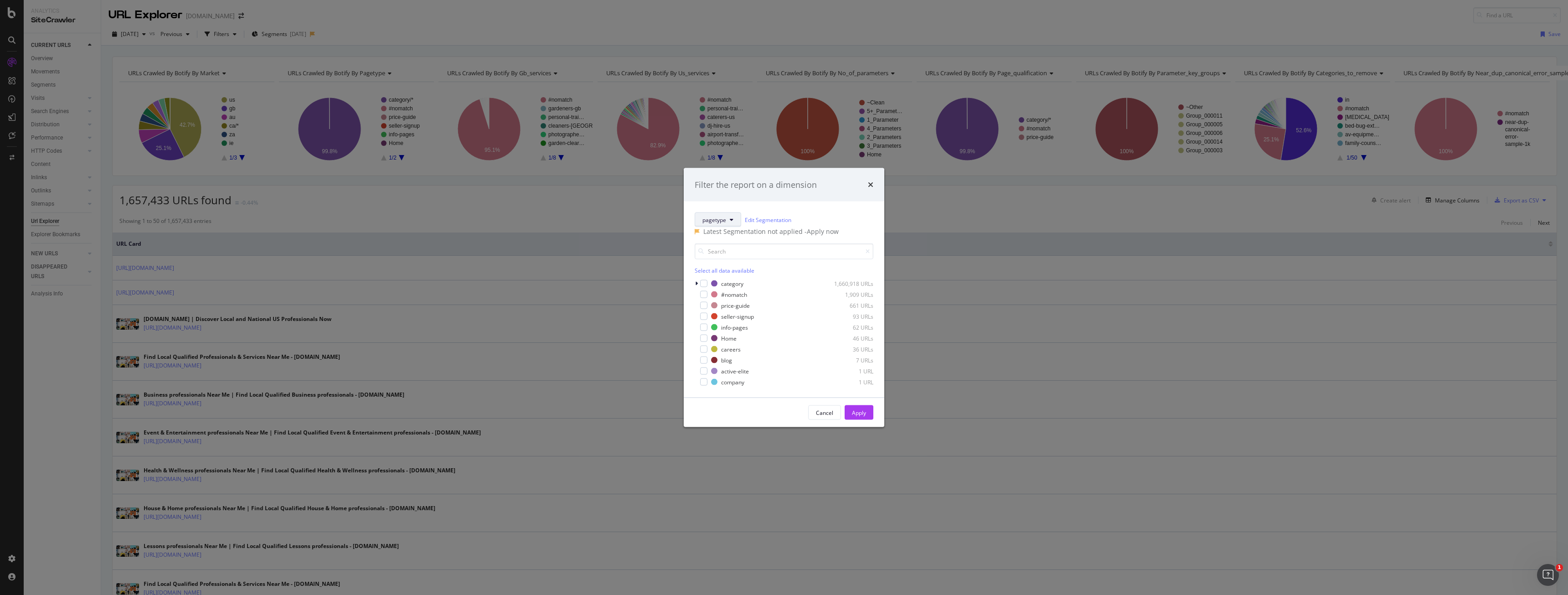
click at [733, 213] on button "pagetype" at bounding box center [718, 220] width 46 height 15
click at [696, 286] on icon "modal" at bounding box center [696, 283] width 2 height 5
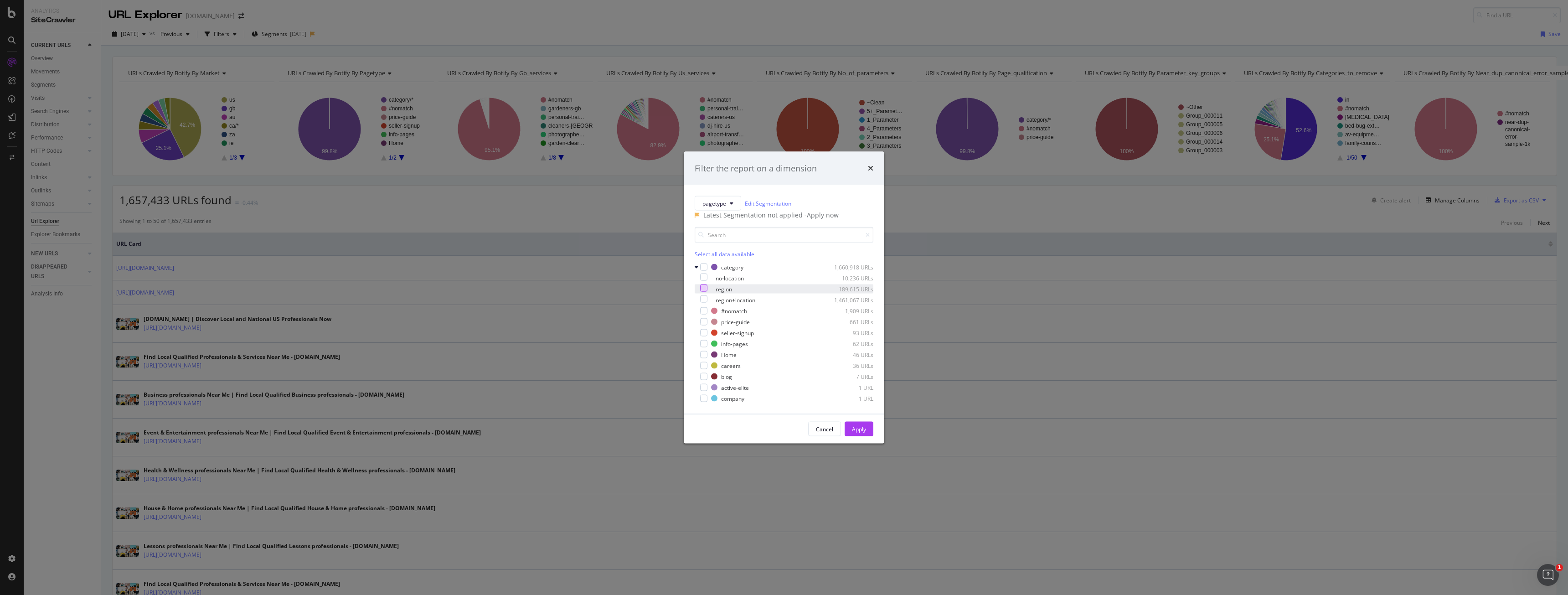
click at [706, 292] on div "modal" at bounding box center [704, 288] width 7 height 7
click at [856, 433] on div "Apply" at bounding box center [859, 429] width 14 height 8
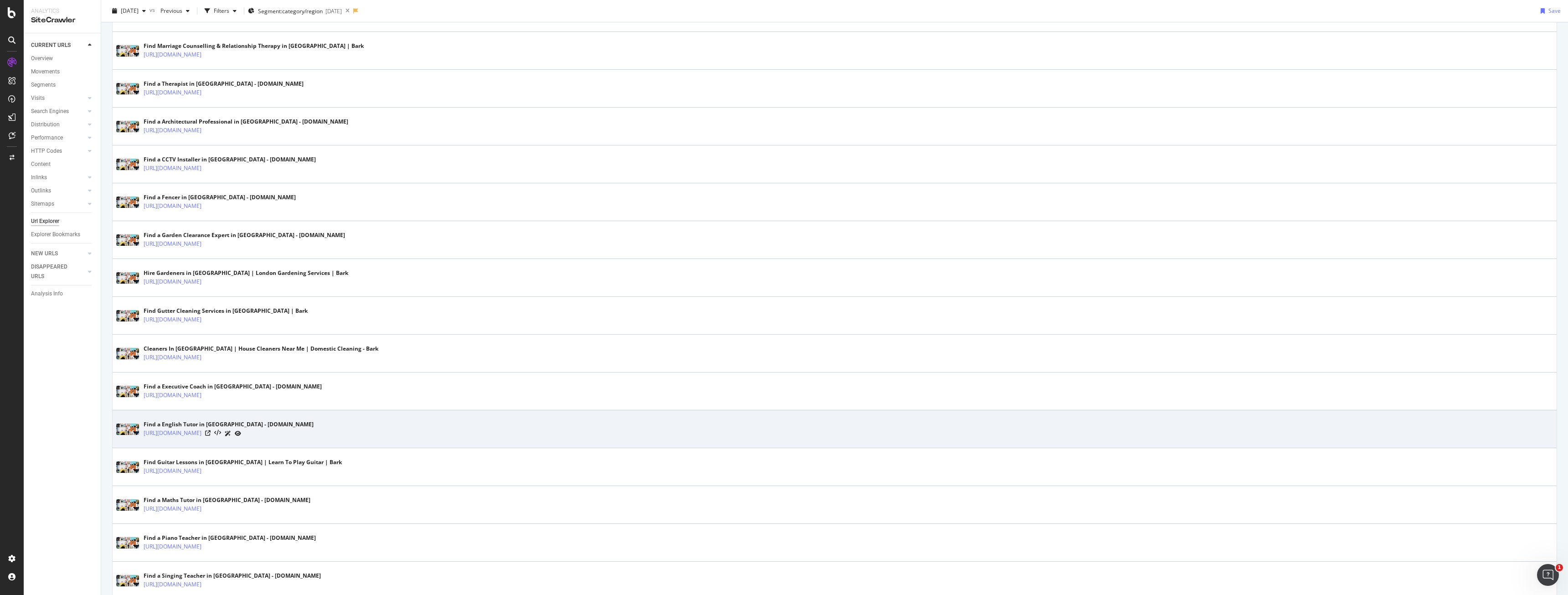
scroll to position [1613, 0]
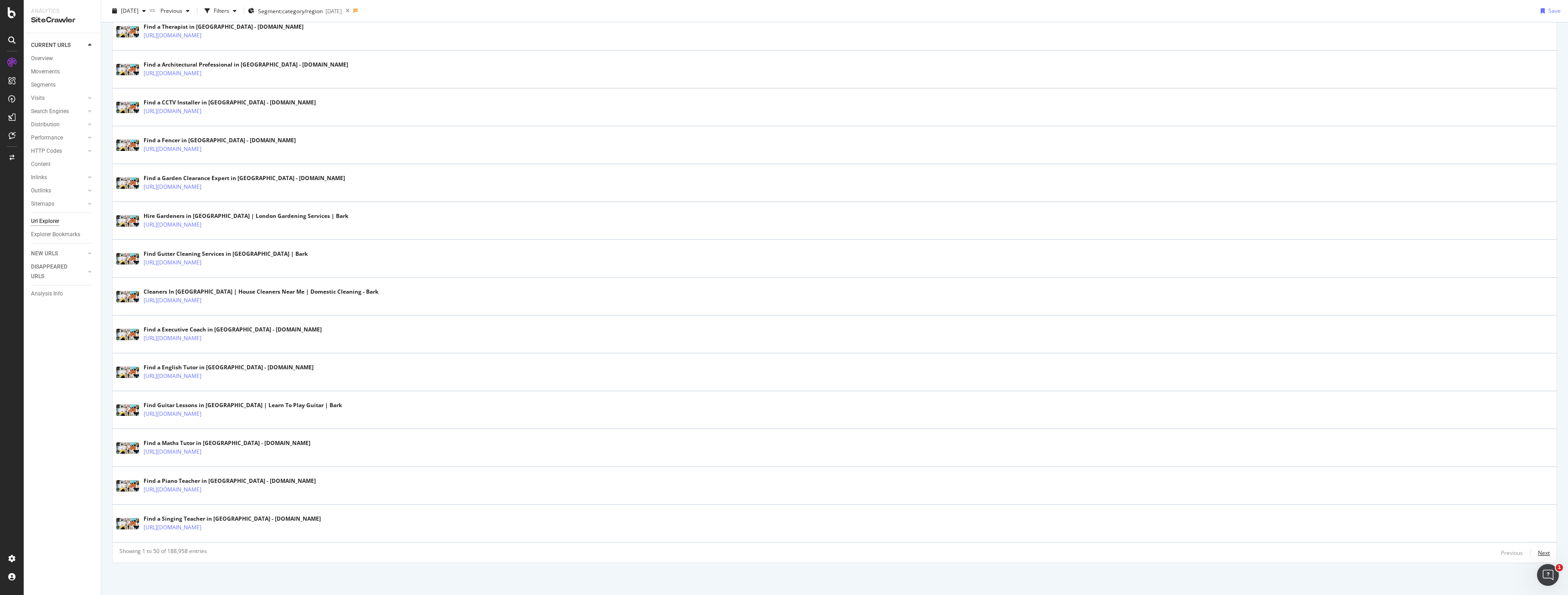
click at [1538, 549] on div "Next" at bounding box center [1544, 553] width 12 height 8
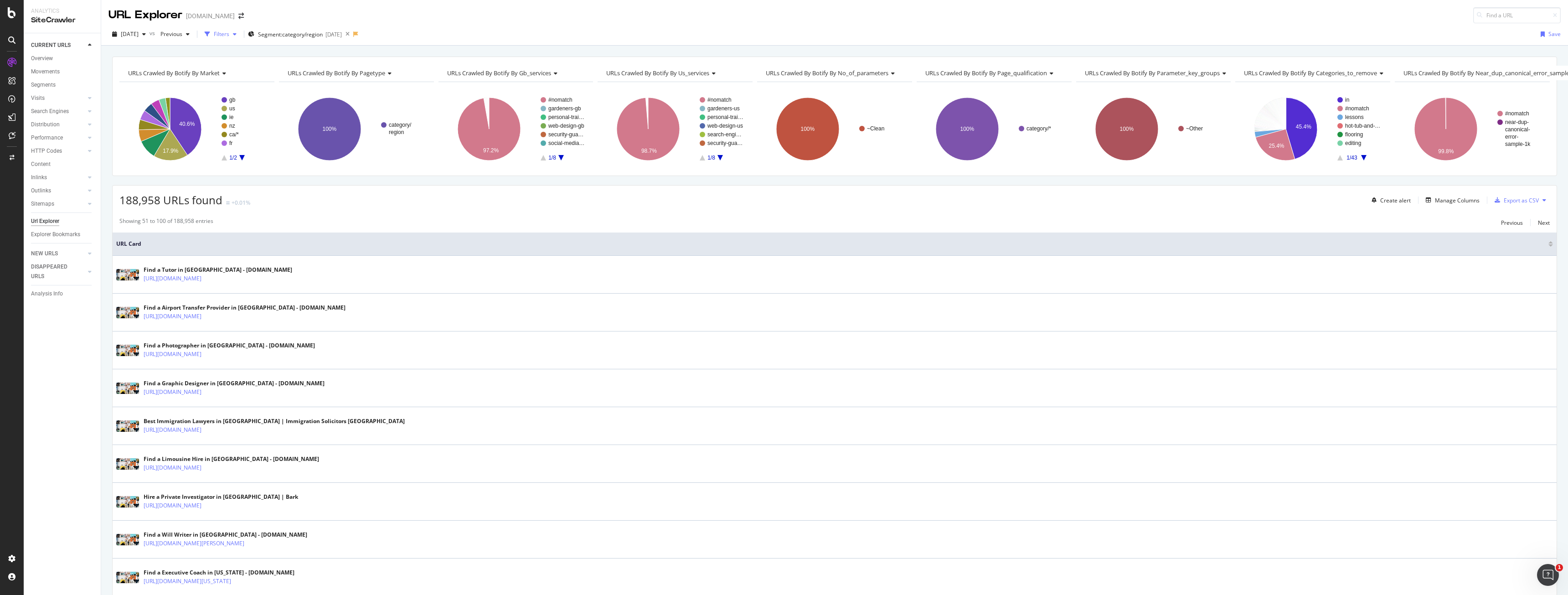
click at [229, 31] on div "Filters" at bounding box center [221, 33] width 15 height 8
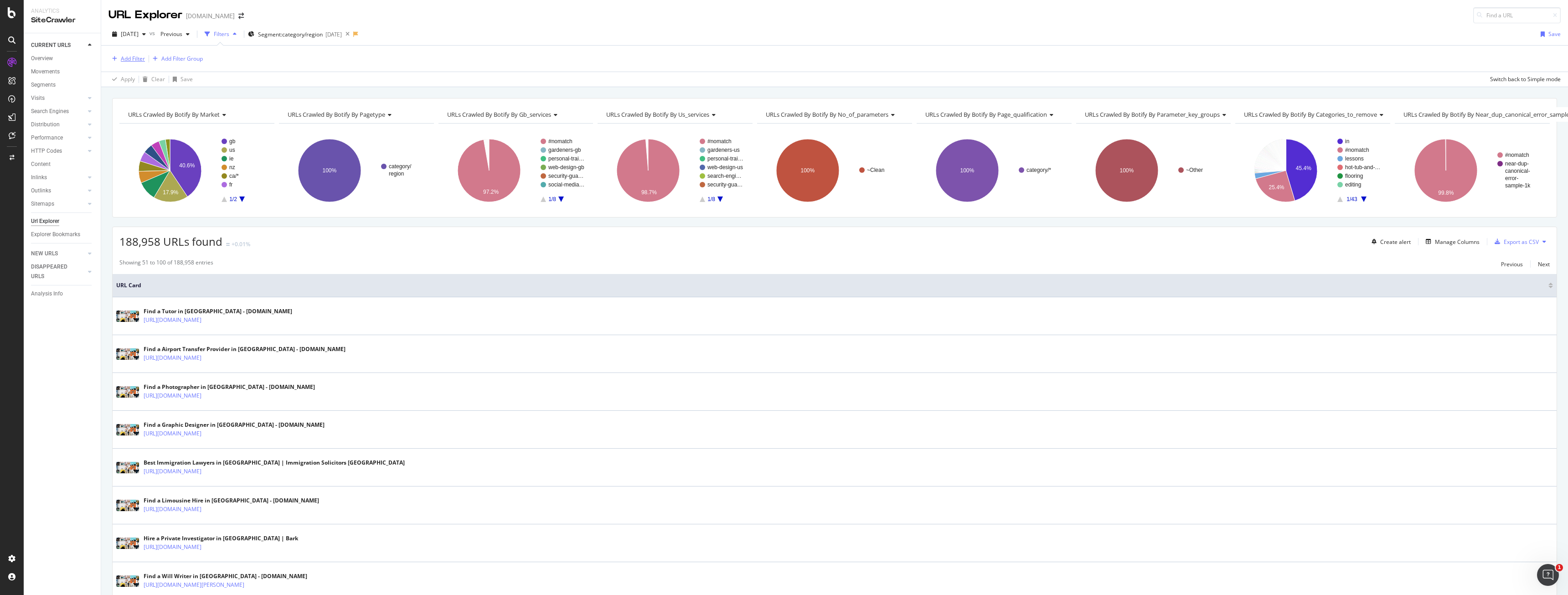
click at [143, 64] on button "Add Filter" at bounding box center [127, 59] width 37 height 11
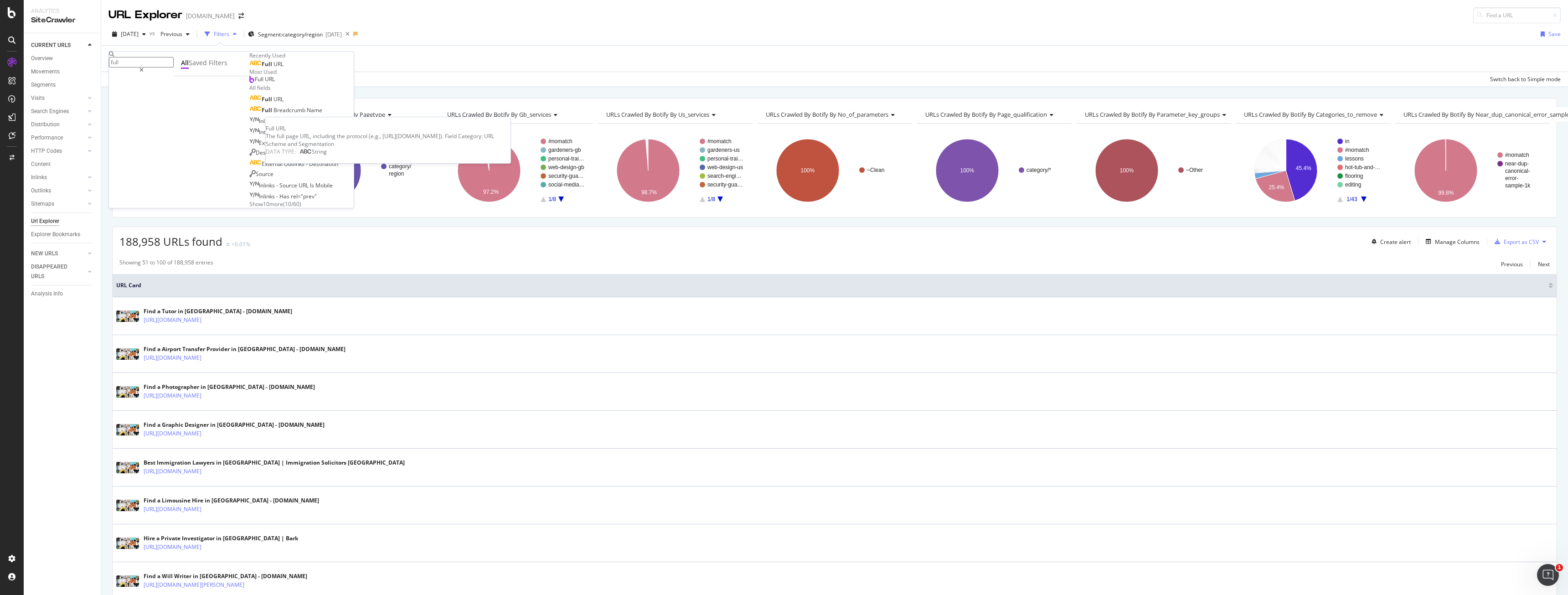
type input "full"
click at [250, 68] on div "Full URL" at bounding box center [267, 65] width 34 height 7
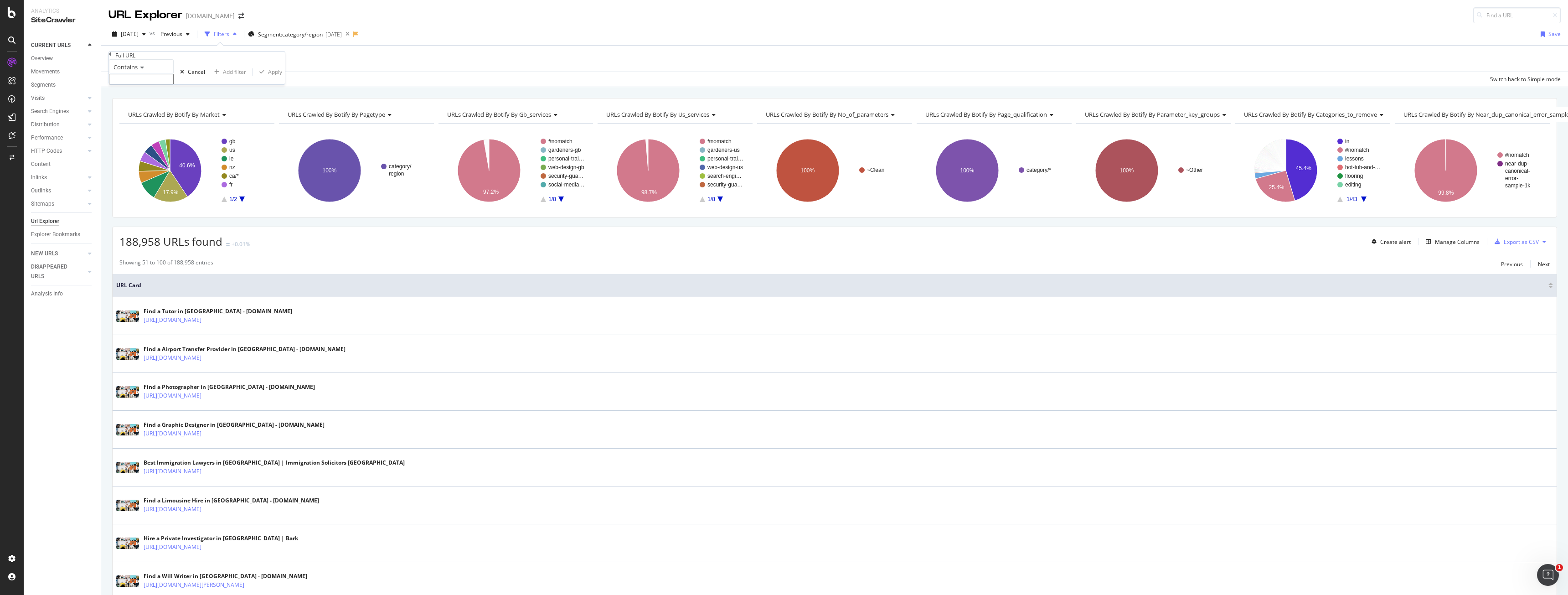
click at [168, 85] on input "text" at bounding box center [141, 79] width 65 height 10
type input "price"
click at [268, 79] on div "Apply" at bounding box center [275, 74] width 14 height 8
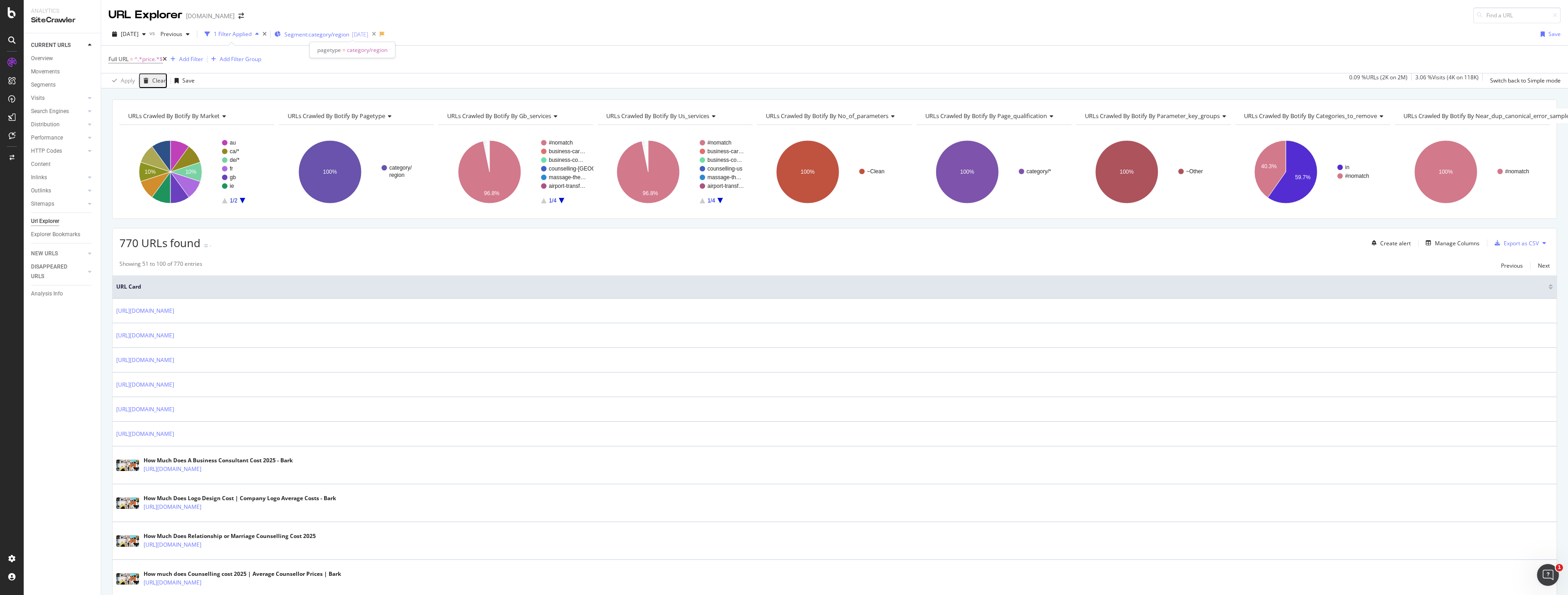
click at [329, 34] on span "Segment: category/region" at bounding box center [317, 34] width 65 height 8
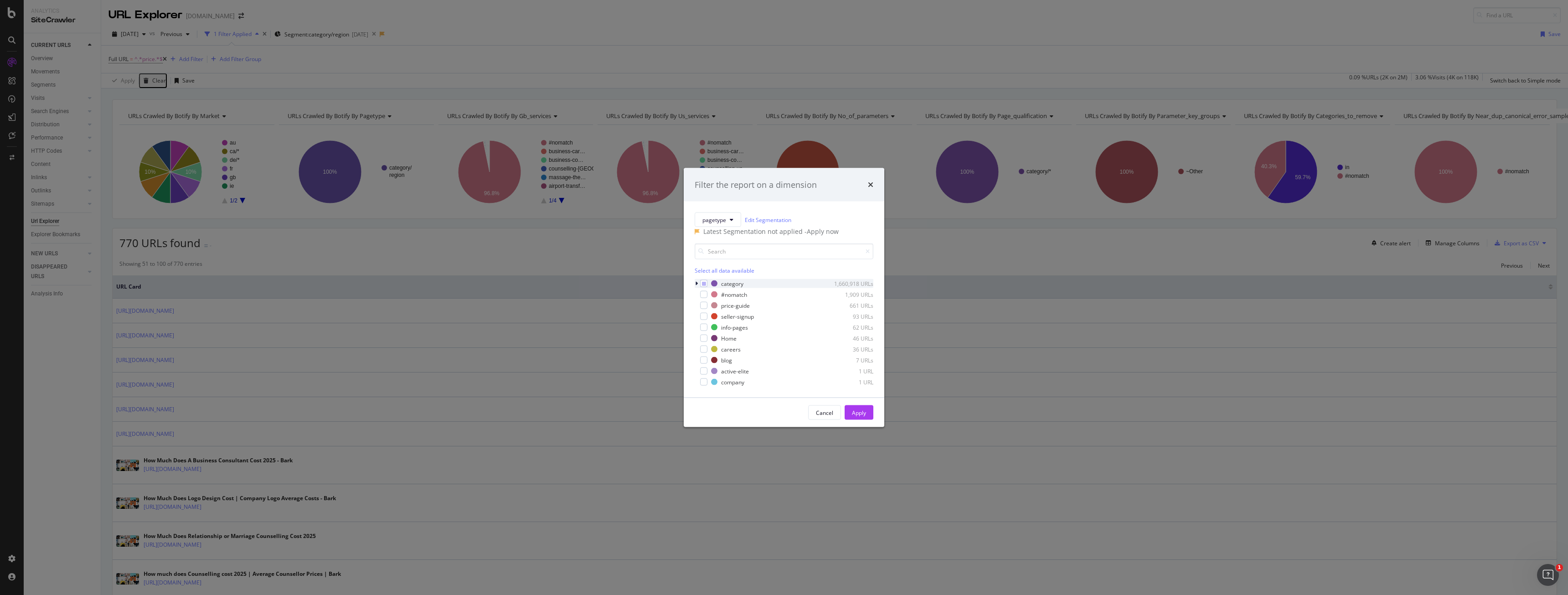
click at [697, 286] on icon "modal" at bounding box center [696, 283] width 2 height 5
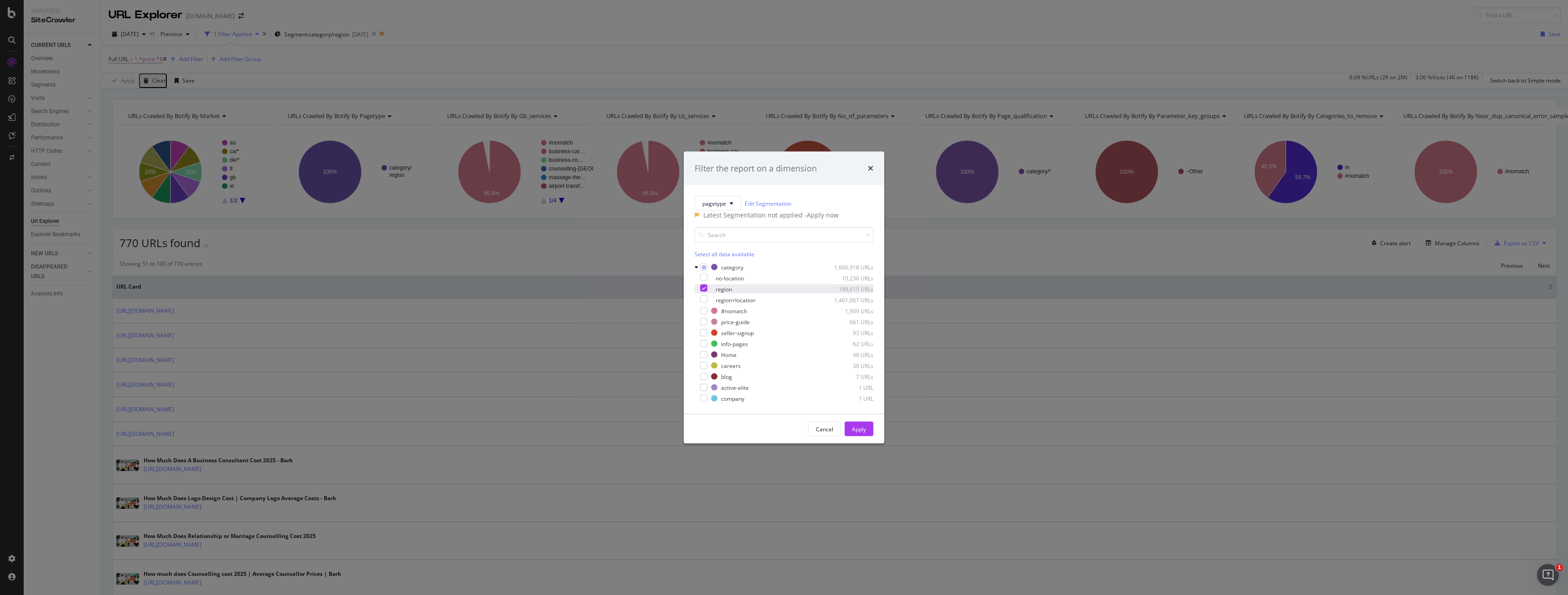
click at [706, 292] on div "modal" at bounding box center [704, 288] width 7 height 7
click at [707, 281] on div "modal" at bounding box center [704, 277] width 7 height 7
click at [864, 433] on div "Apply" at bounding box center [859, 429] width 14 height 8
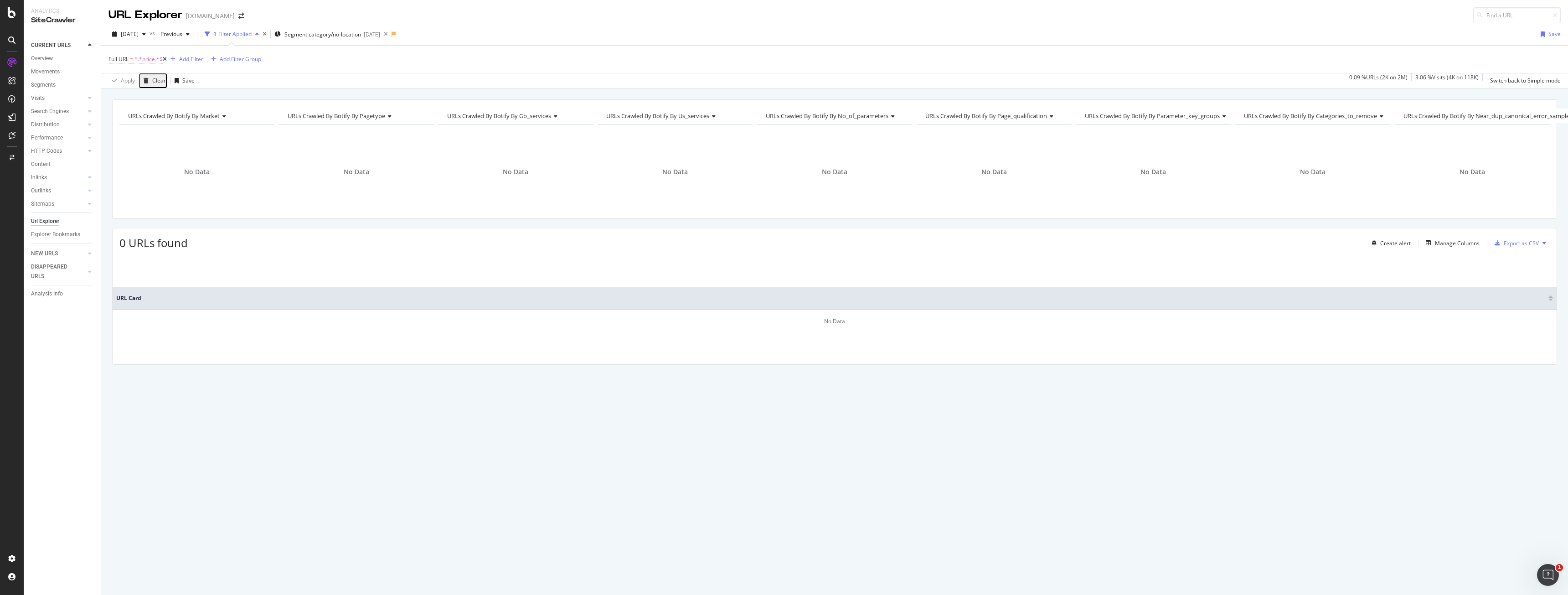
click at [124, 57] on span "Full URL" at bounding box center [118, 59] width 20 height 8
